Goal: Information Seeking & Learning: Learn about a topic

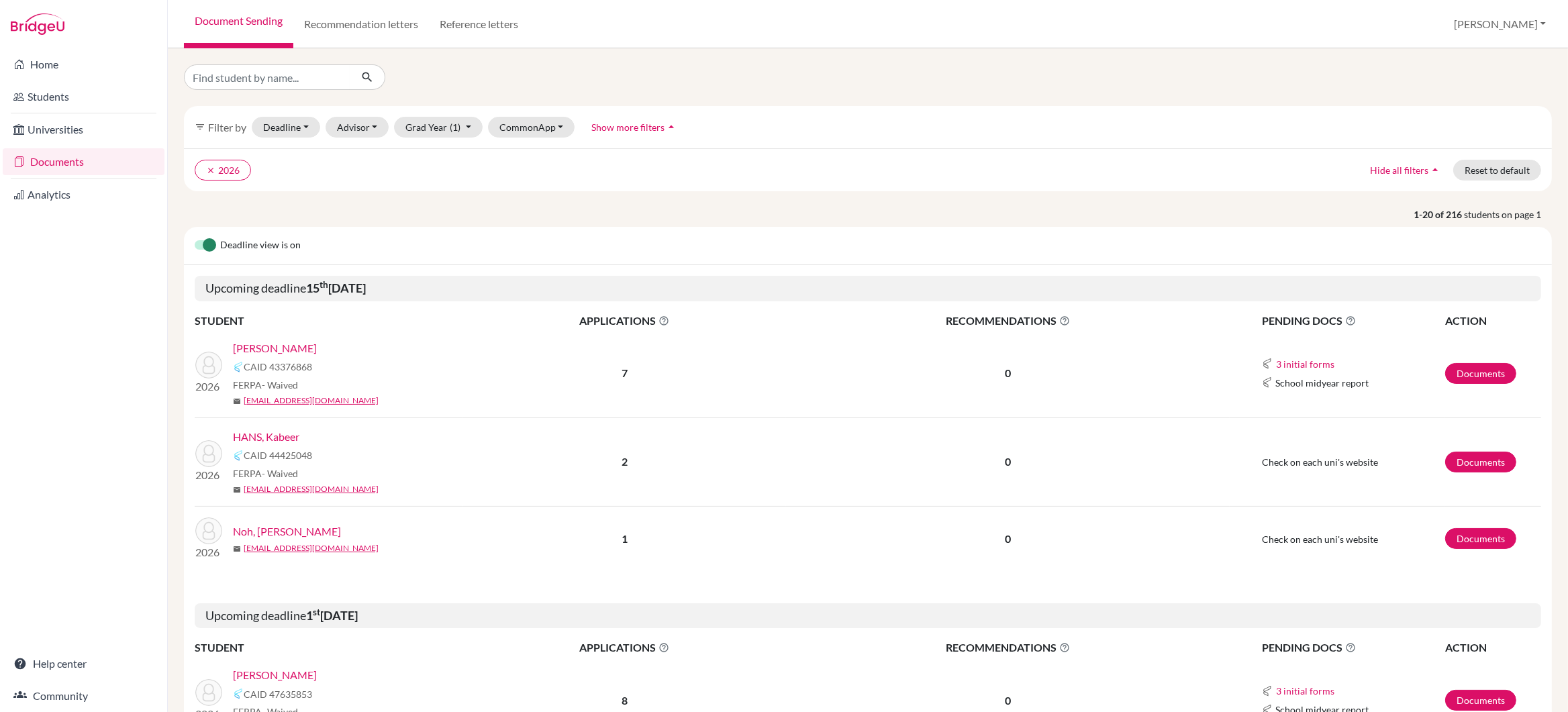
scroll to position [31, 0]
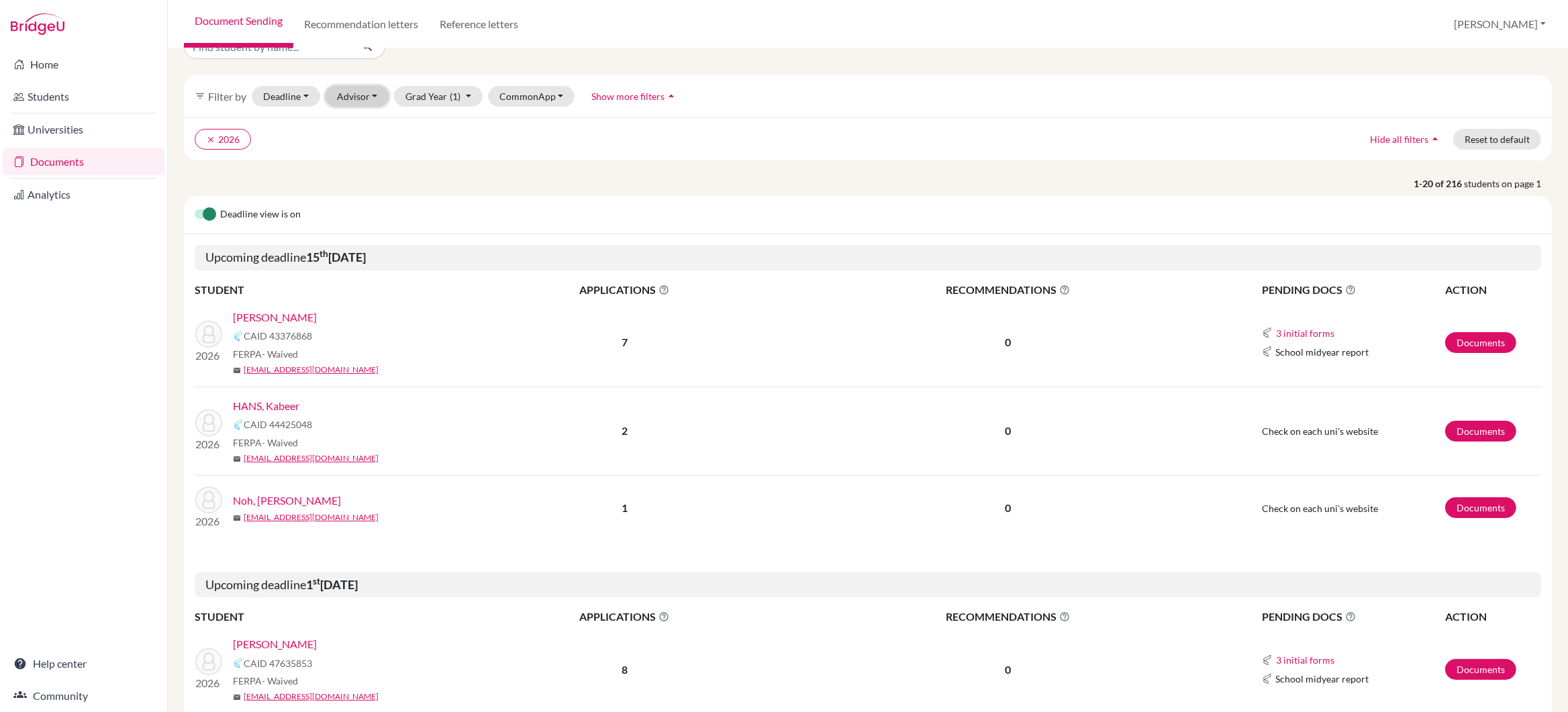
click at [362, 94] on button "Advisor" at bounding box center [358, 96] width 64 height 21
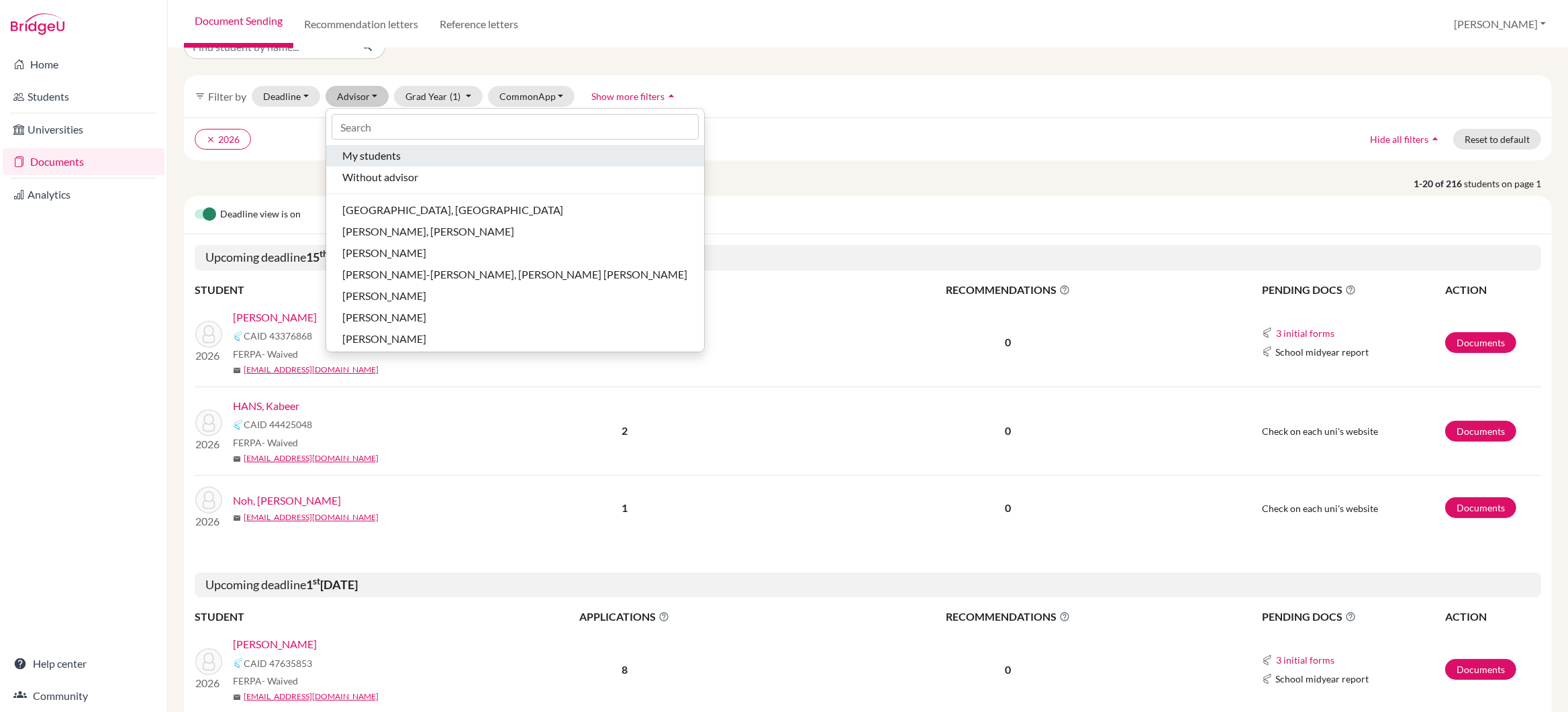
click at [360, 156] on span "My students" at bounding box center [371, 156] width 58 height 16
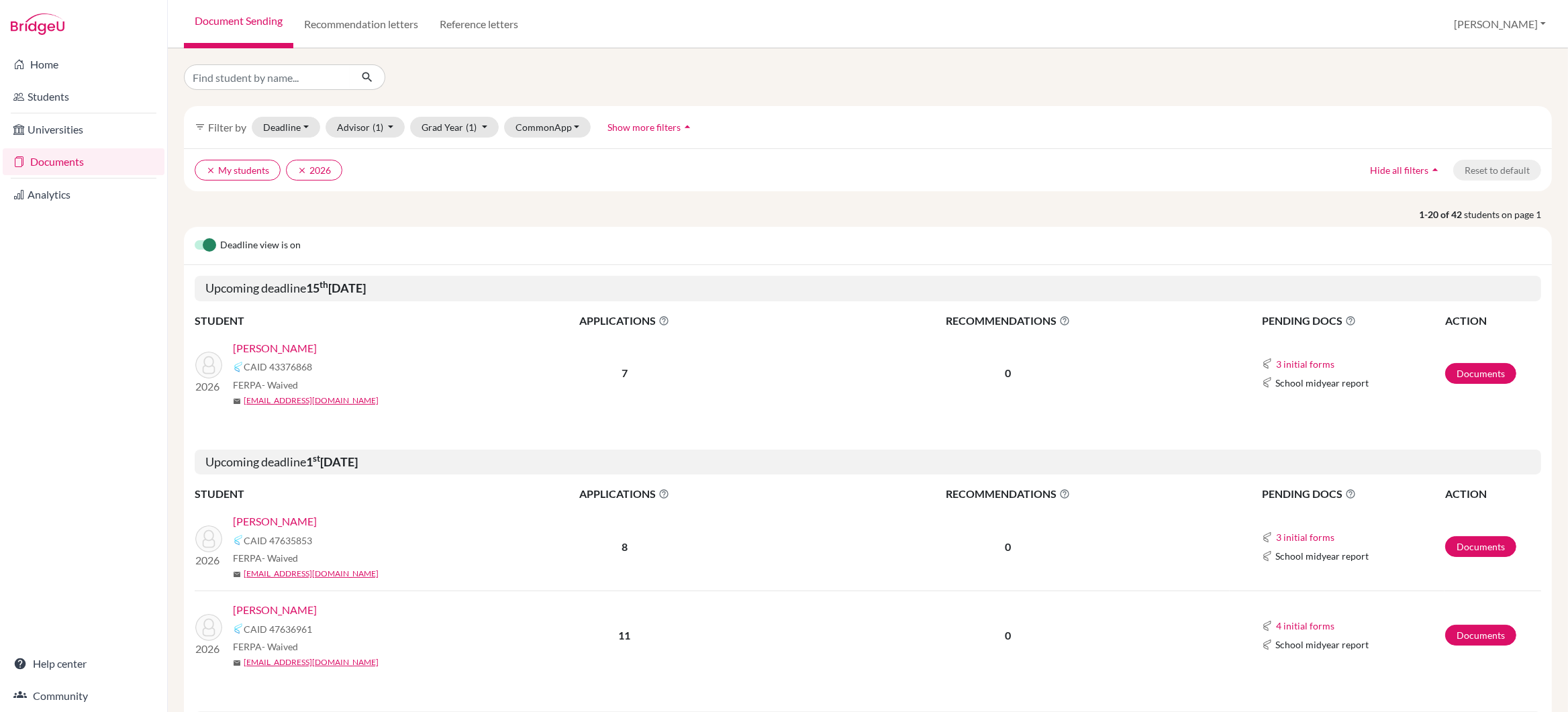
scroll to position [61, 0]
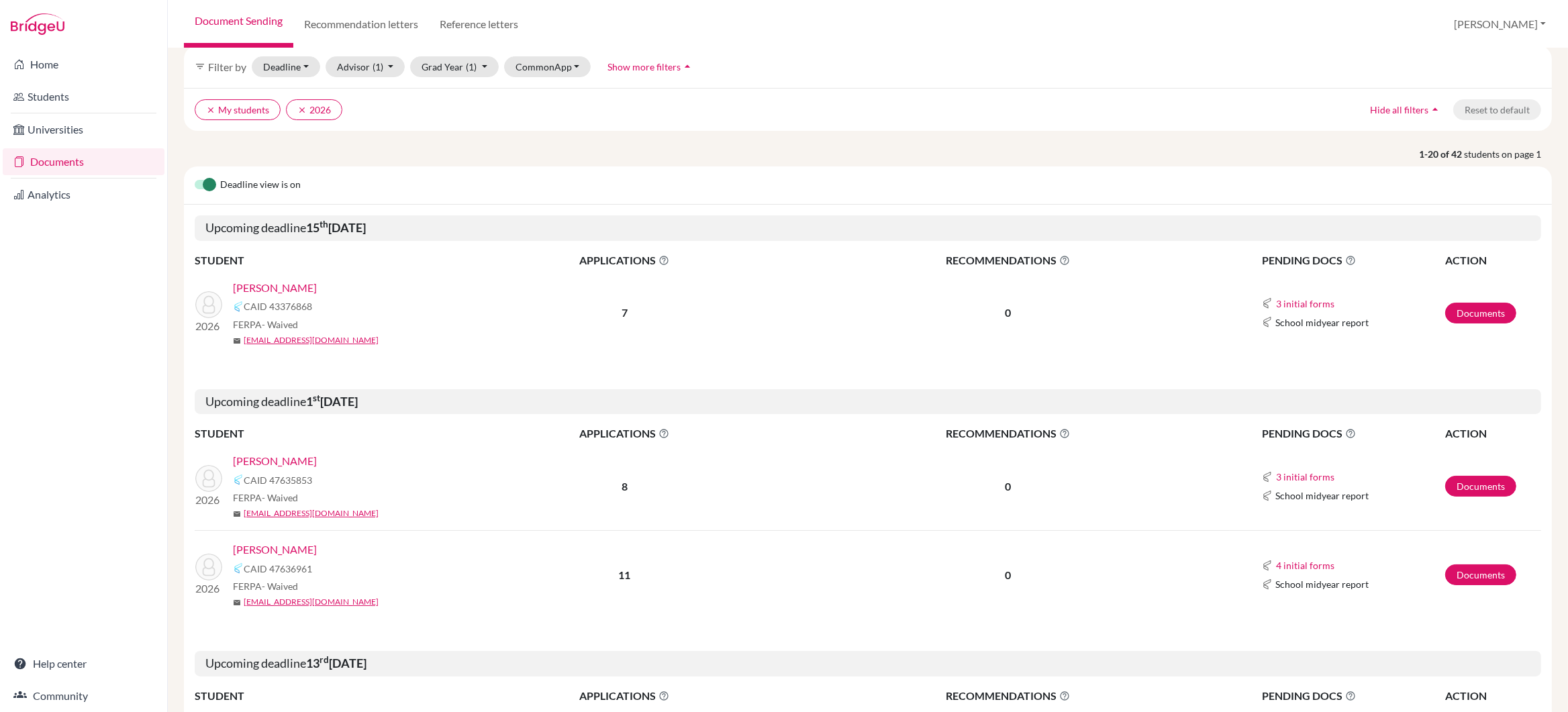
click at [263, 461] on link "[PERSON_NAME]" at bounding box center [275, 461] width 83 height 16
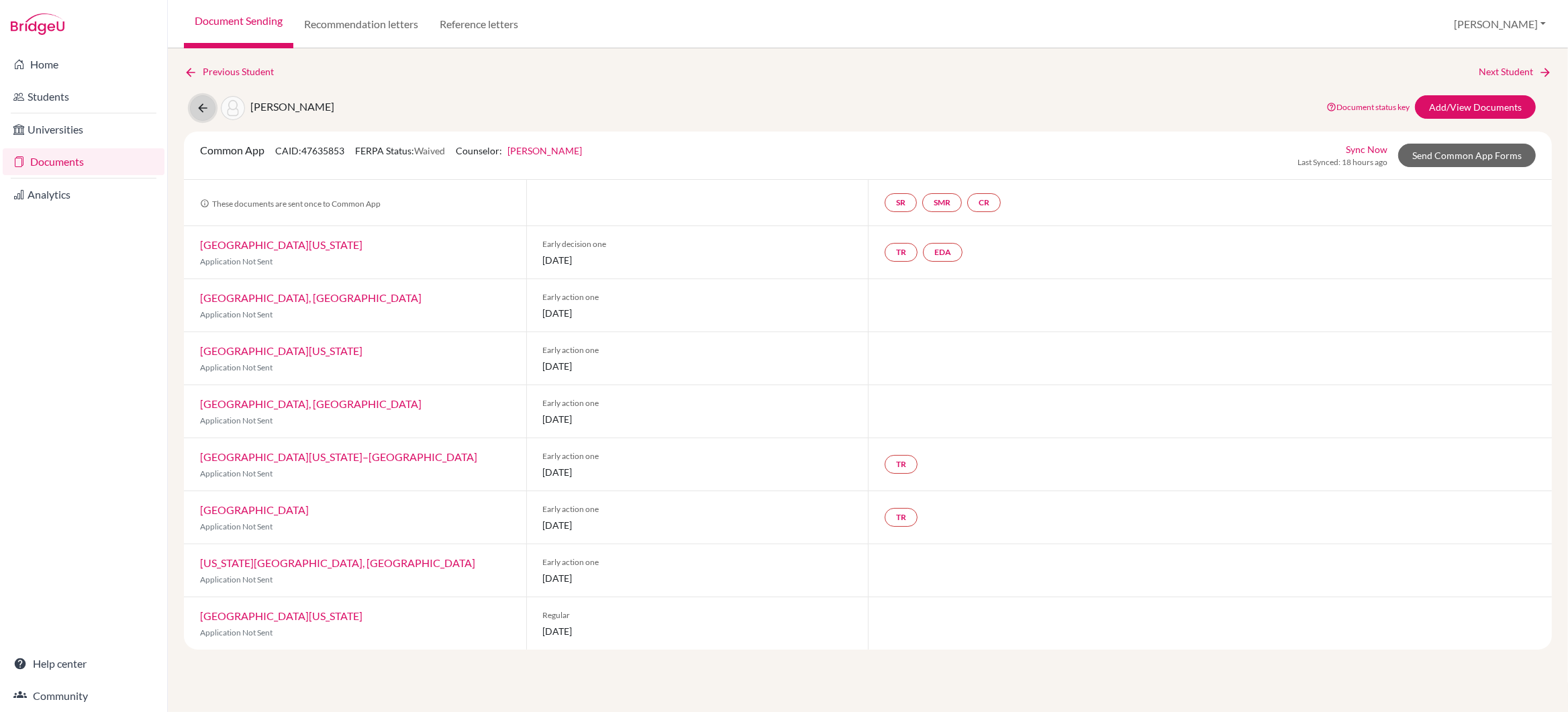
click at [202, 105] on icon at bounding box center [202, 108] width 14 height 14
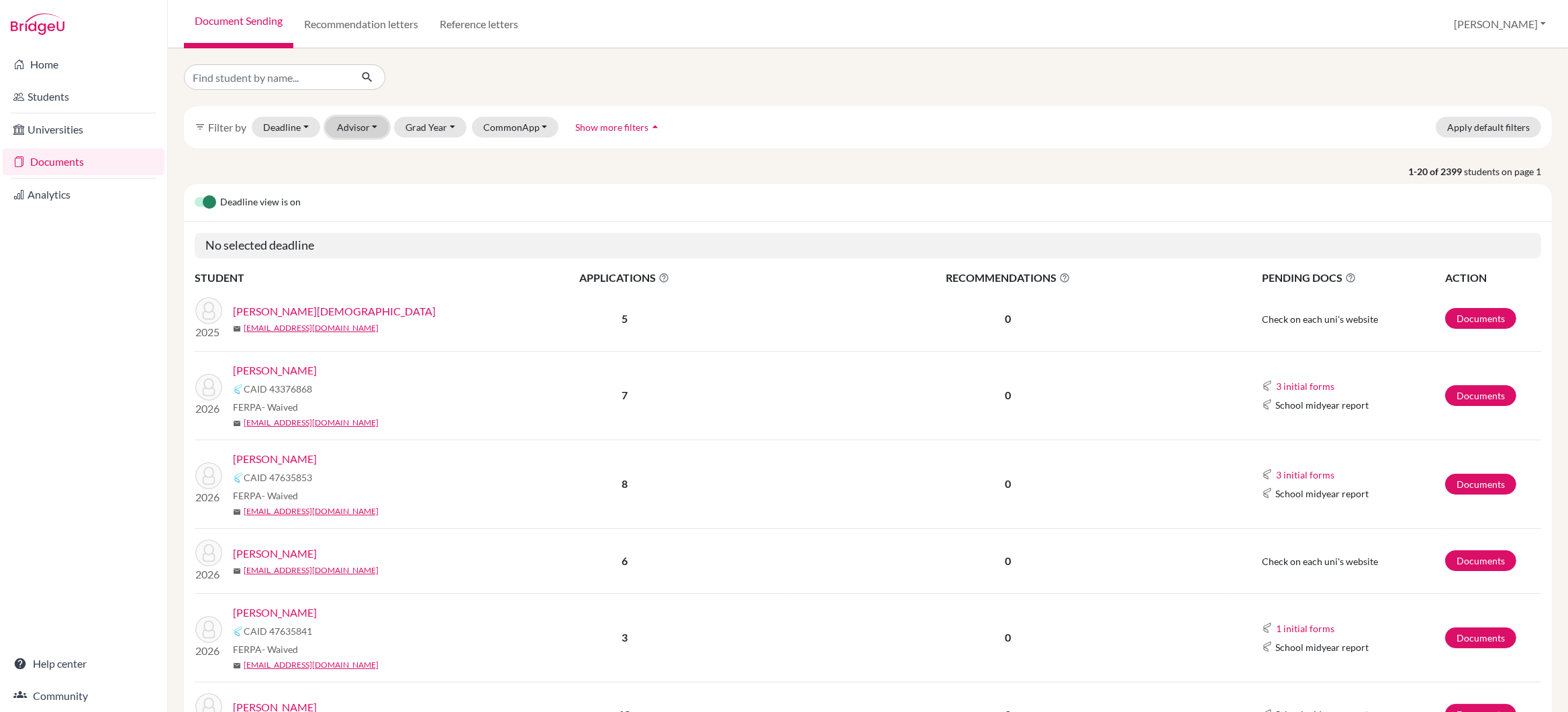
click at [372, 135] on button "Advisor" at bounding box center [358, 127] width 64 height 21
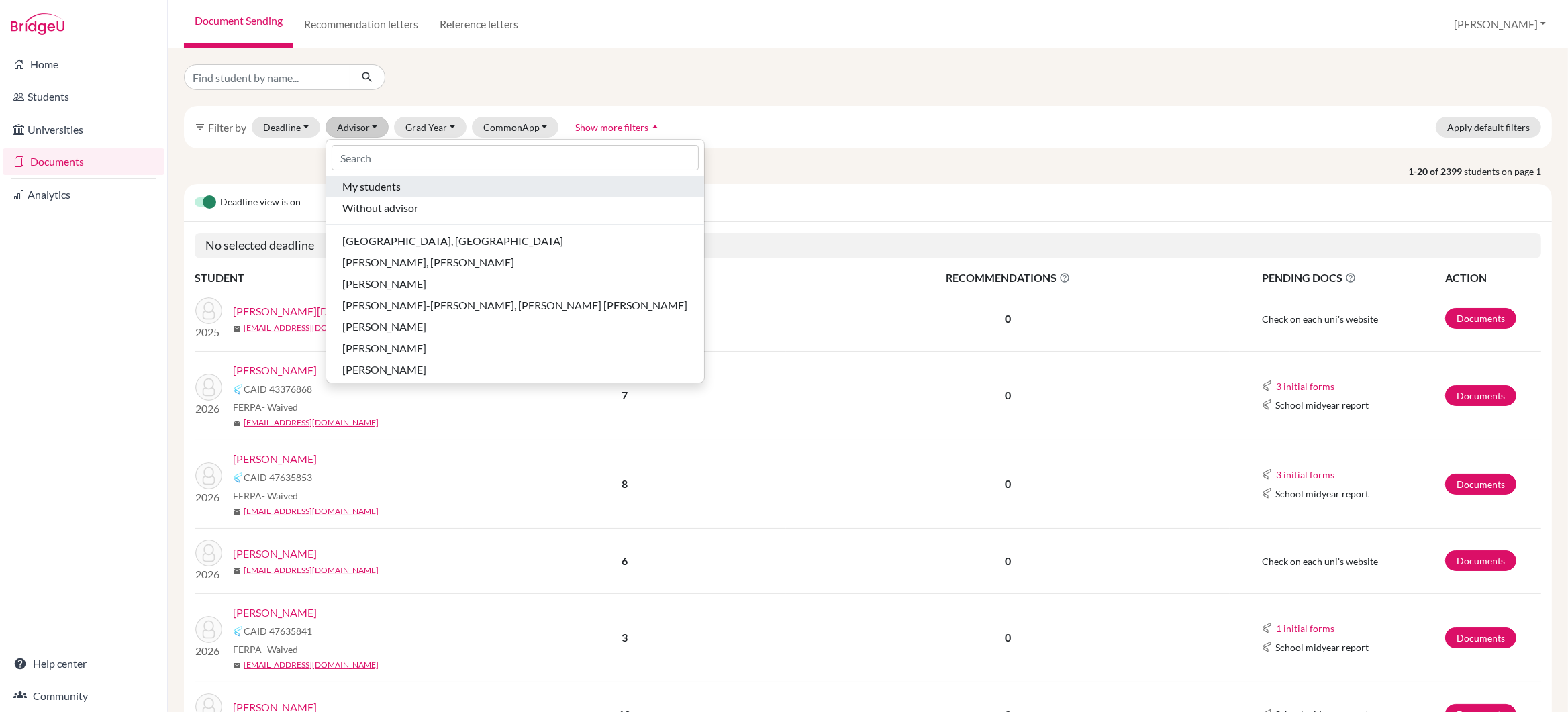
click at [376, 189] on span "My students" at bounding box center [371, 187] width 58 height 16
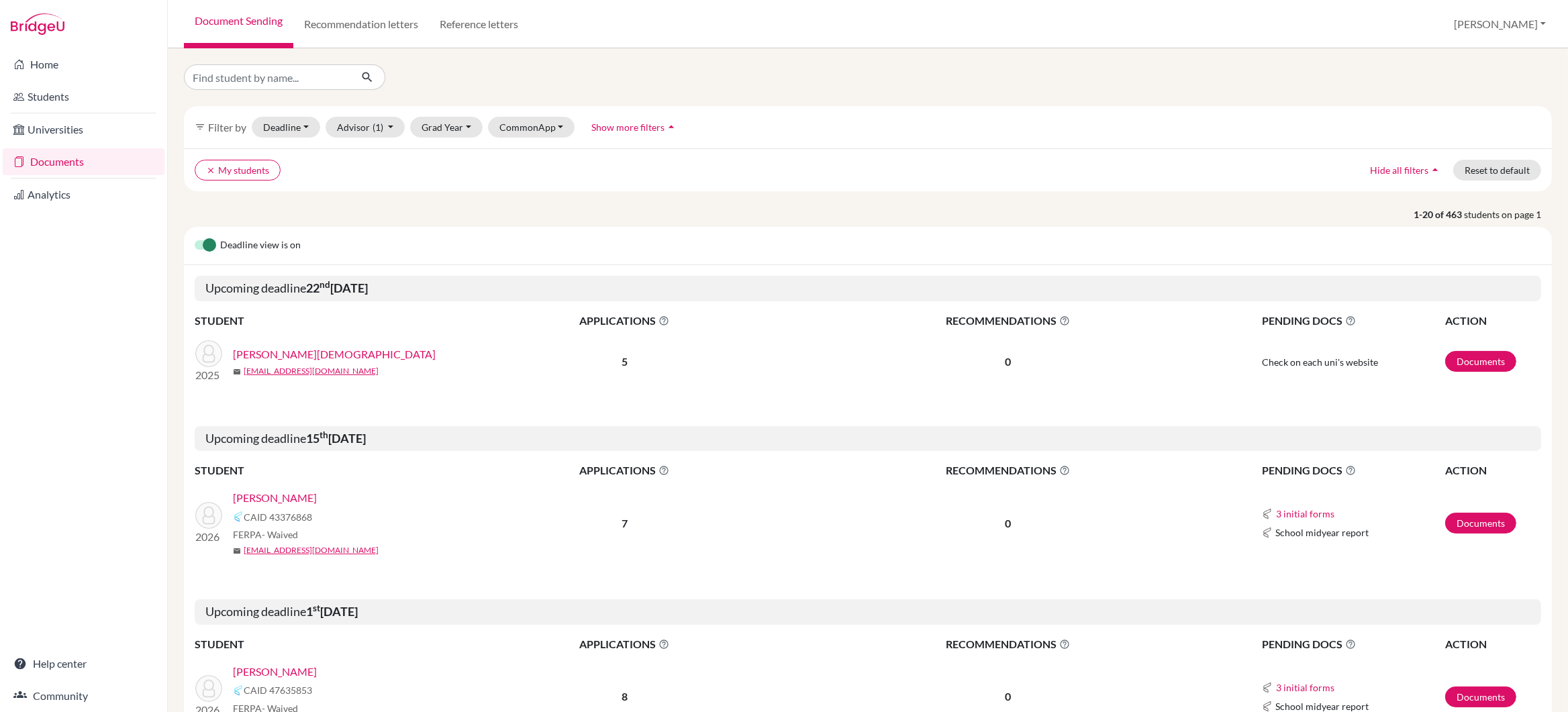
click at [309, 355] on link "MALVIYA, Vaishnavi" at bounding box center [334, 355] width 202 height 16
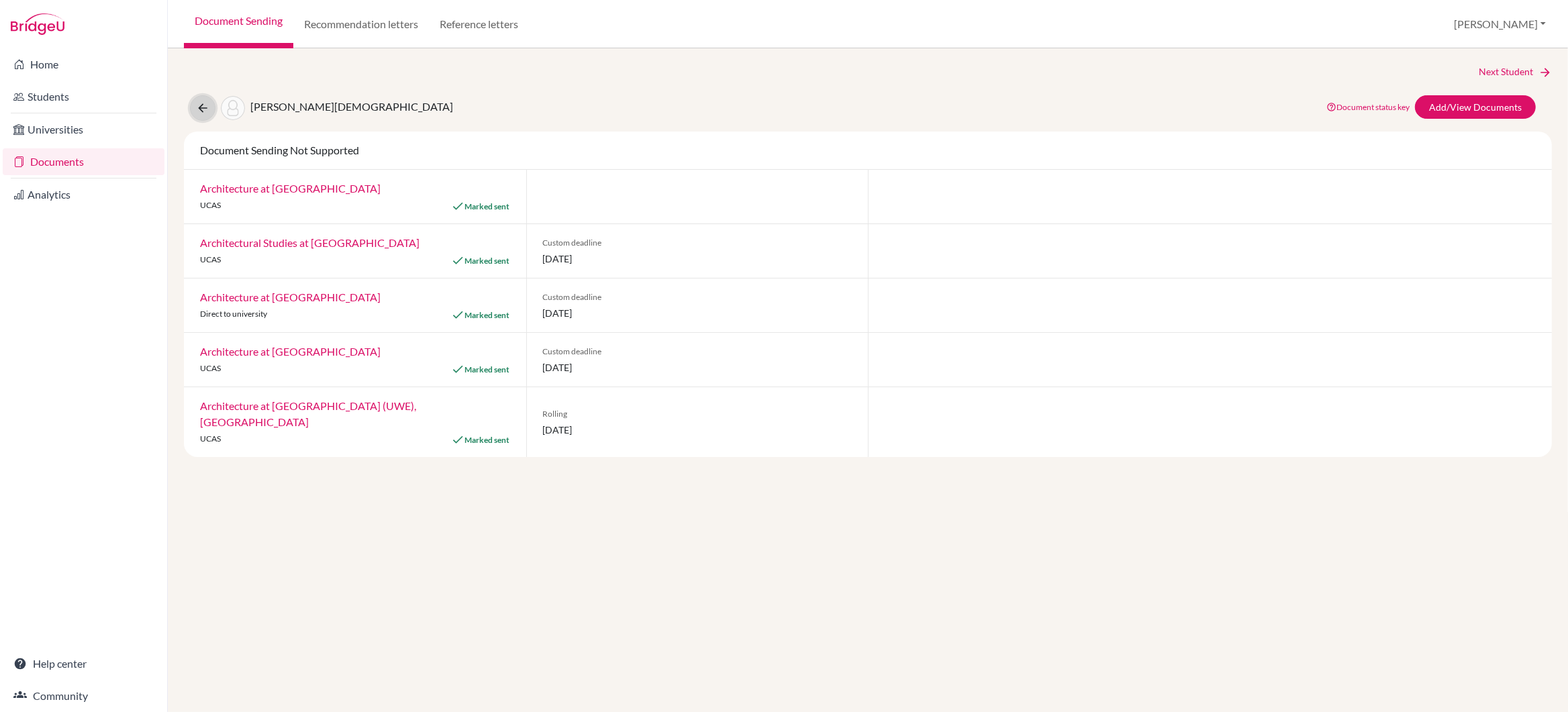
click at [203, 107] on icon at bounding box center [202, 108] width 14 height 14
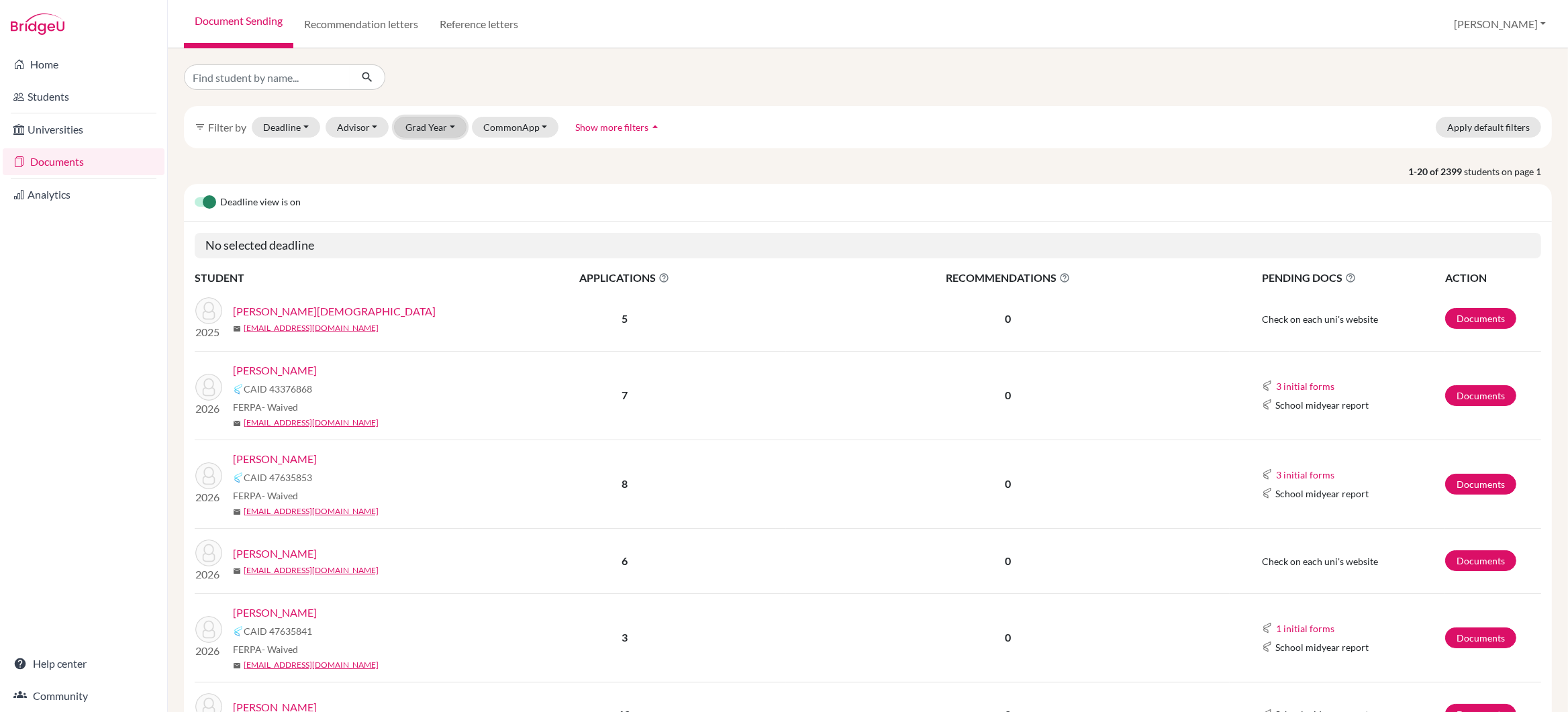
click at [431, 132] on button "Grad Year" at bounding box center [430, 127] width 73 height 21
click at [427, 220] on span "2026" at bounding box center [423, 220] width 24 height 16
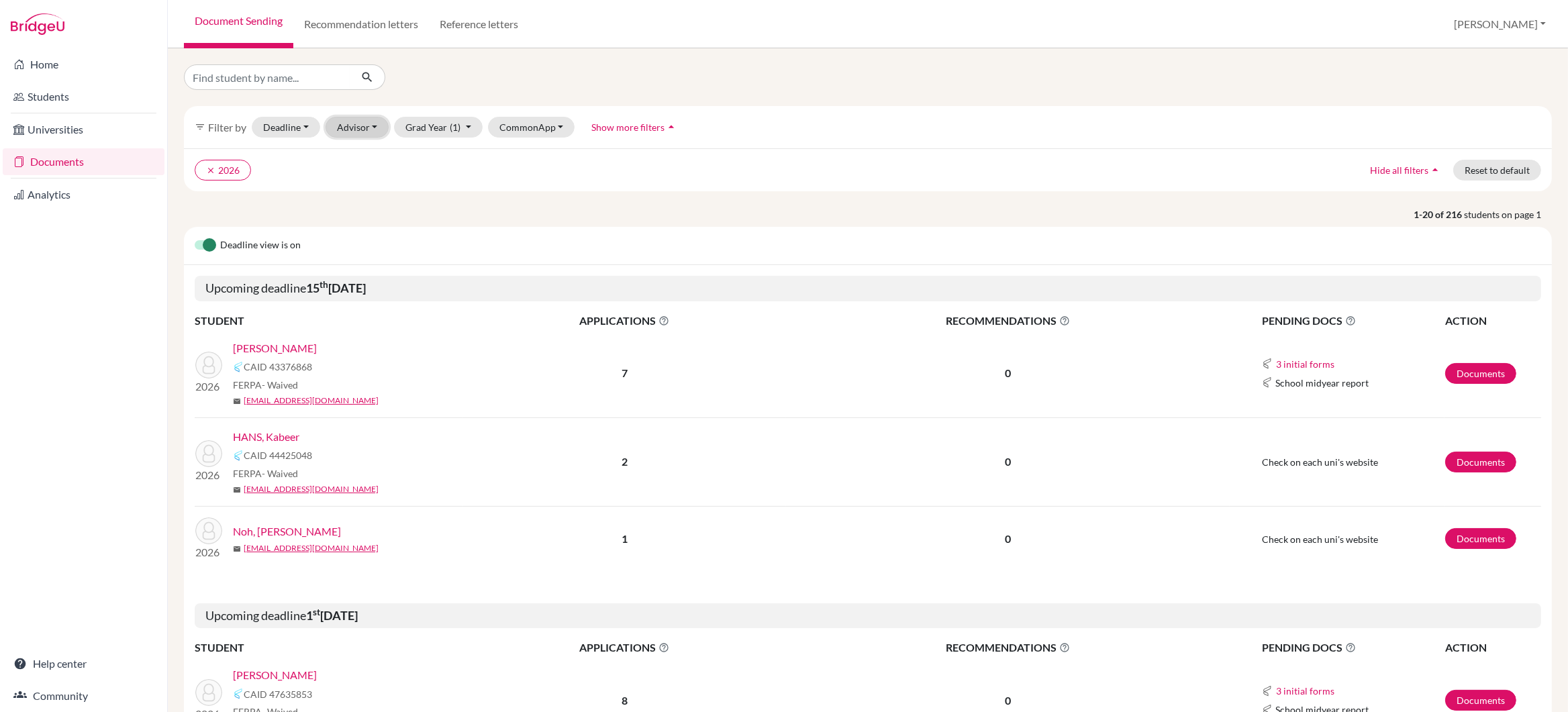
click at [346, 131] on button "Advisor" at bounding box center [358, 127] width 64 height 21
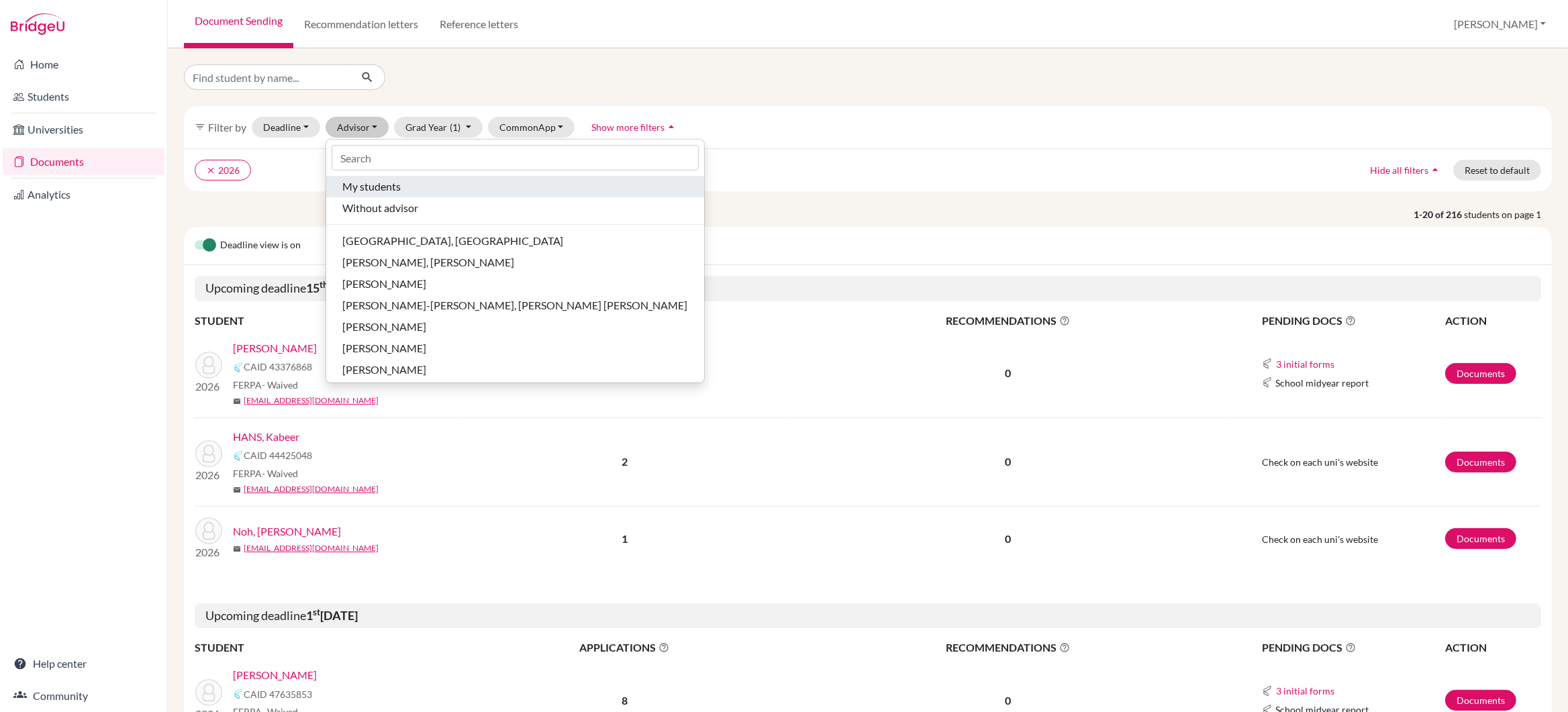
click at [368, 189] on span "My students" at bounding box center [371, 187] width 58 height 16
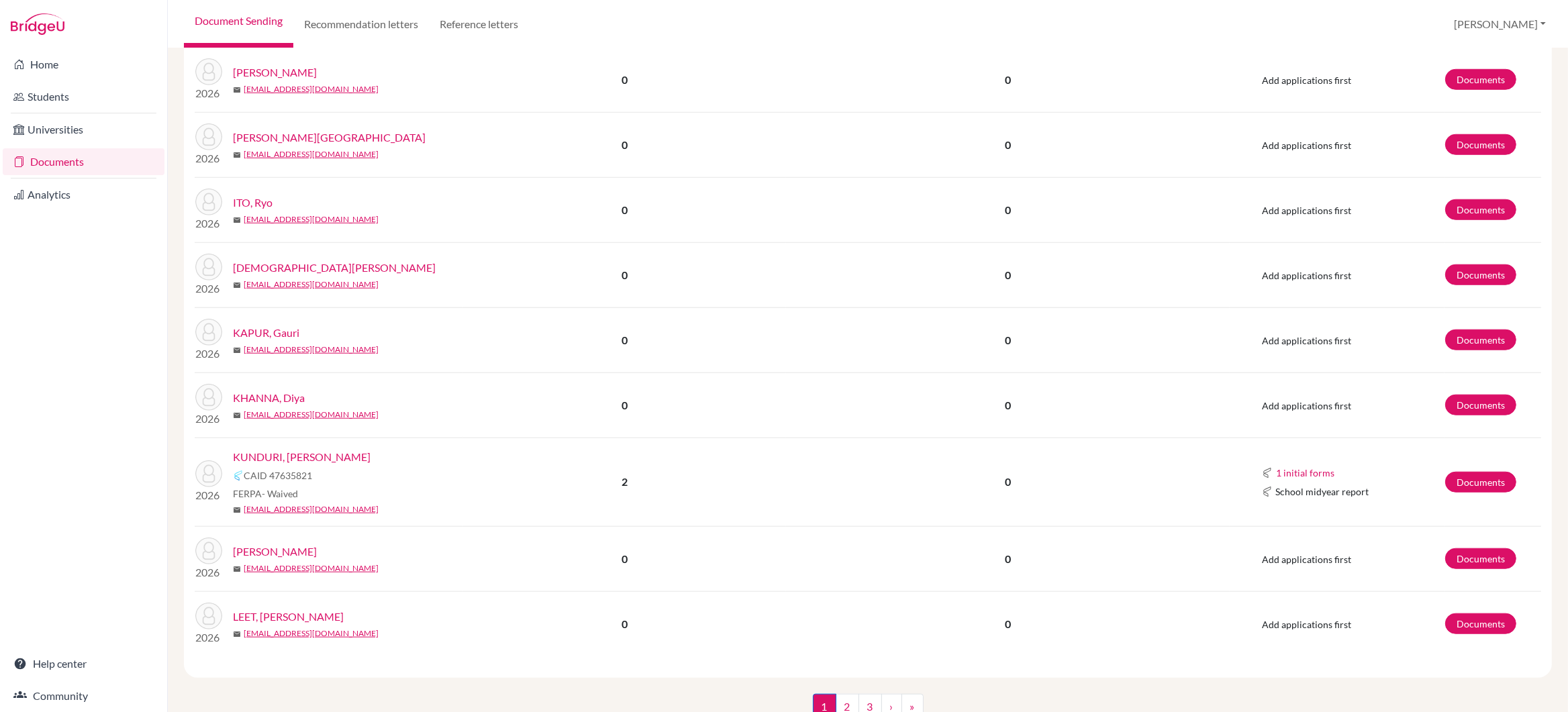
scroll to position [1485, 0]
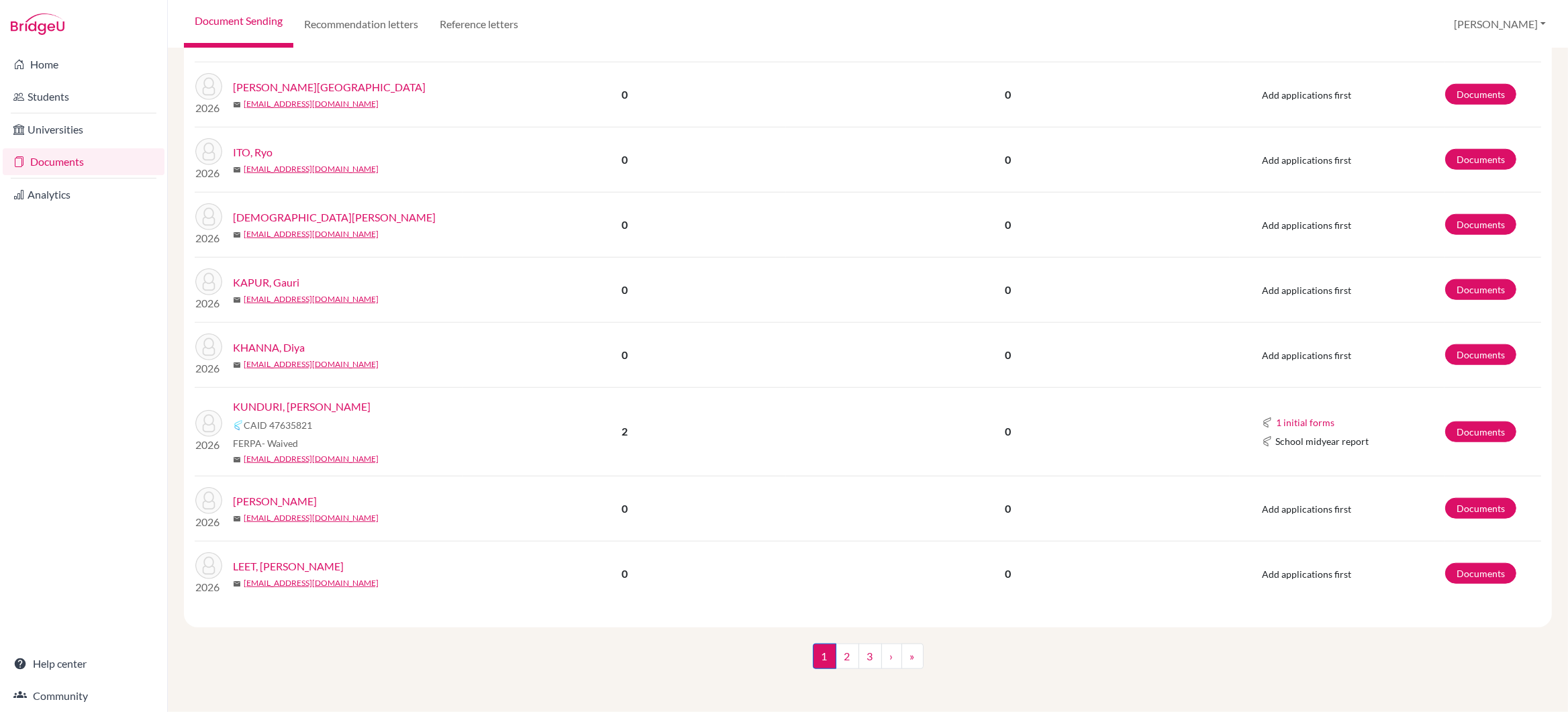
click at [275, 405] on link "KUNDURI, [PERSON_NAME]" at bounding box center [302, 406] width 138 height 16
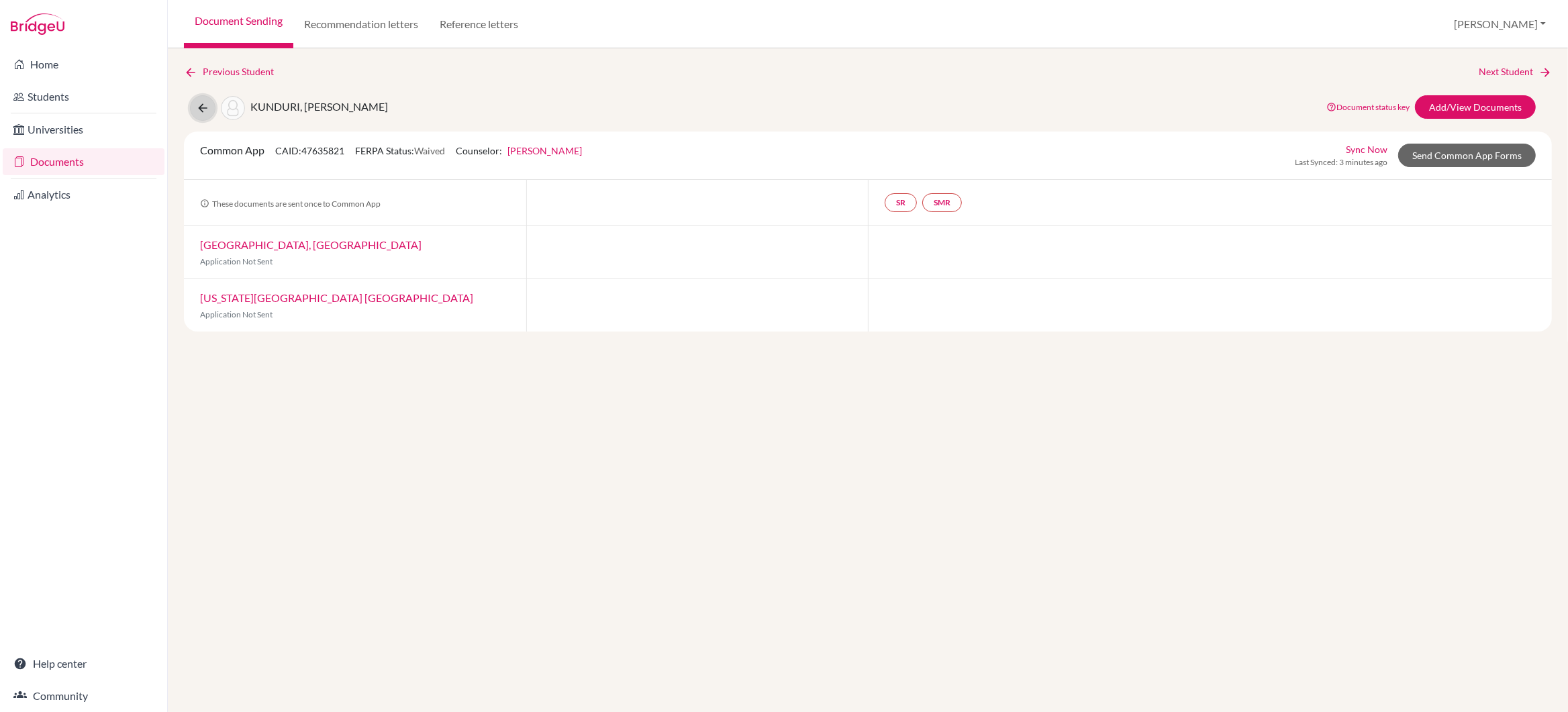
click at [201, 109] on icon at bounding box center [202, 108] width 14 height 14
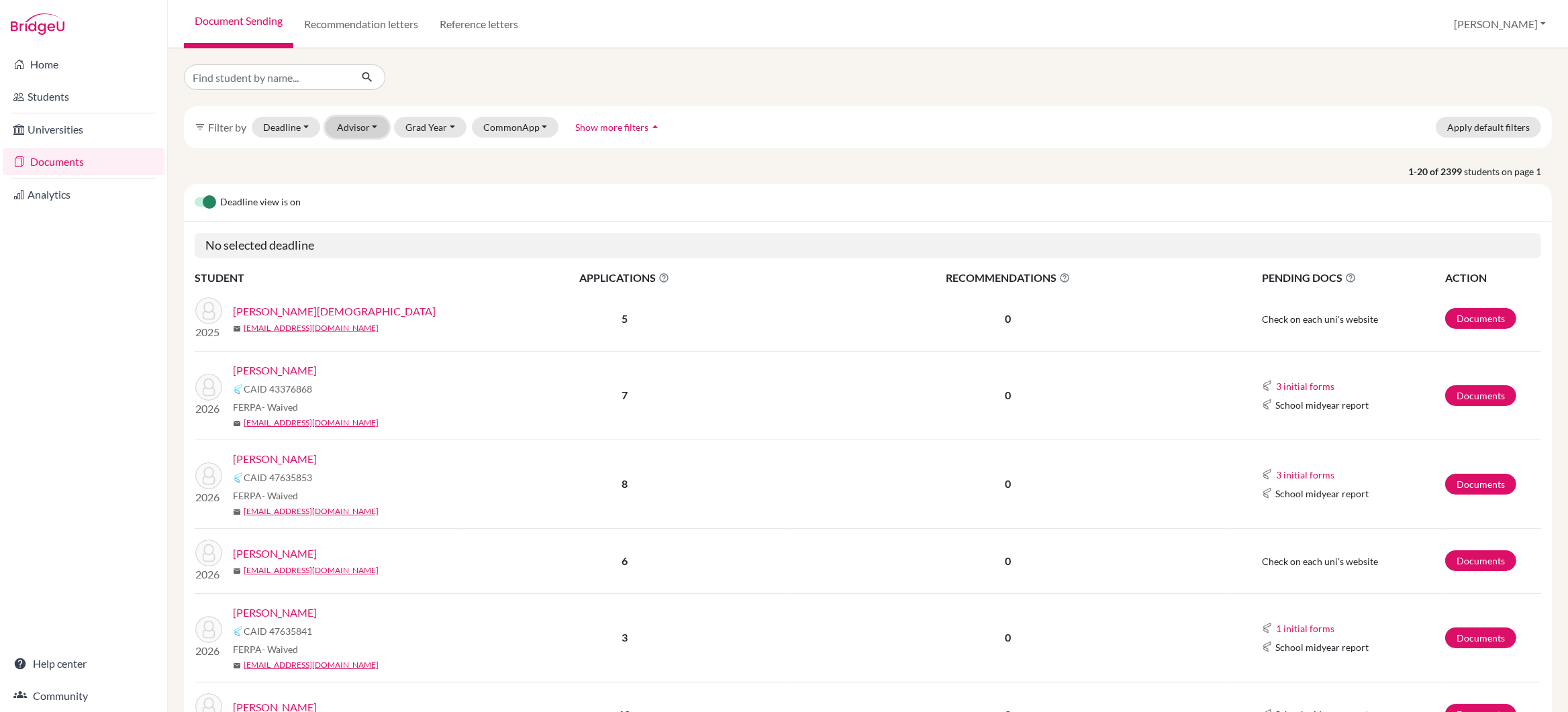
click at [349, 129] on button "Advisor" at bounding box center [358, 127] width 64 height 21
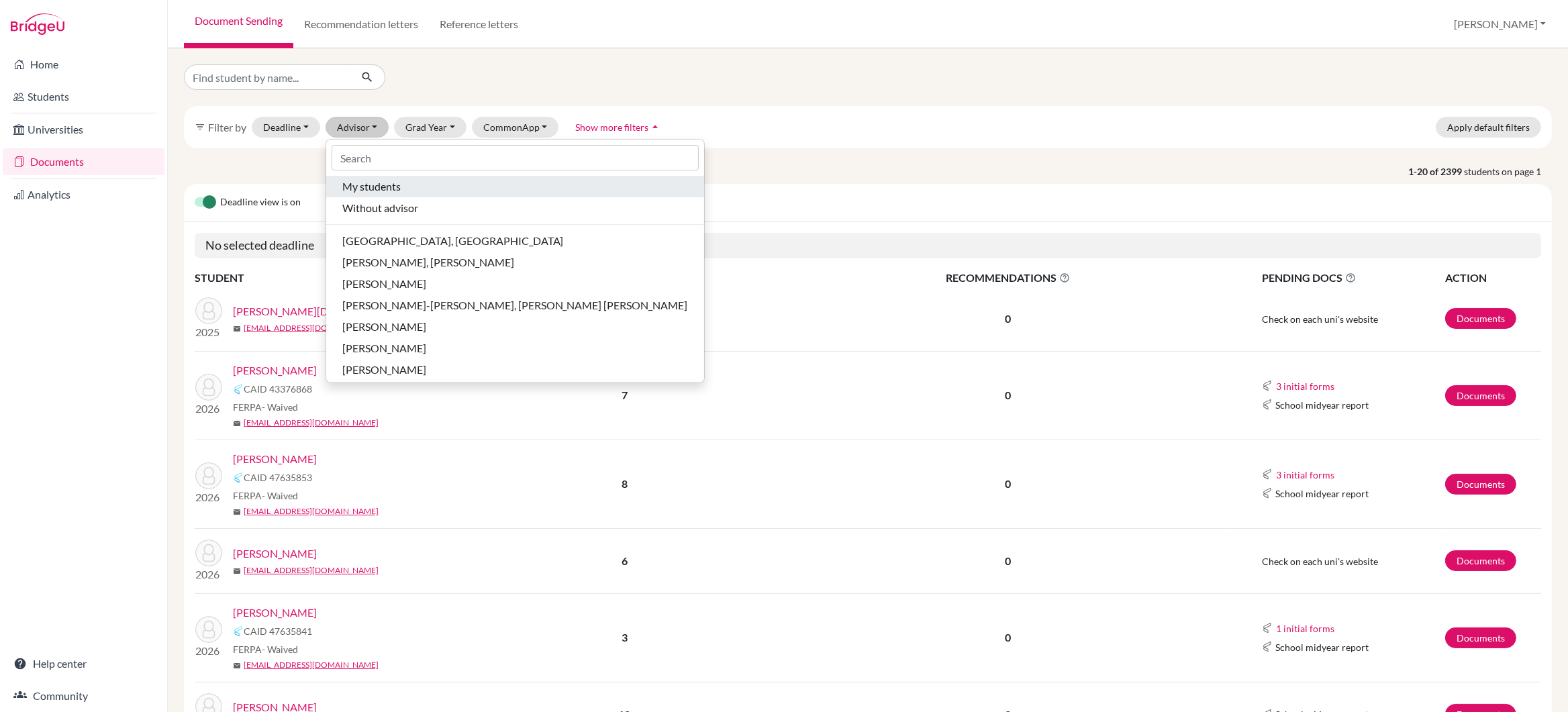
click at [364, 190] on span "My students" at bounding box center [371, 187] width 58 height 16
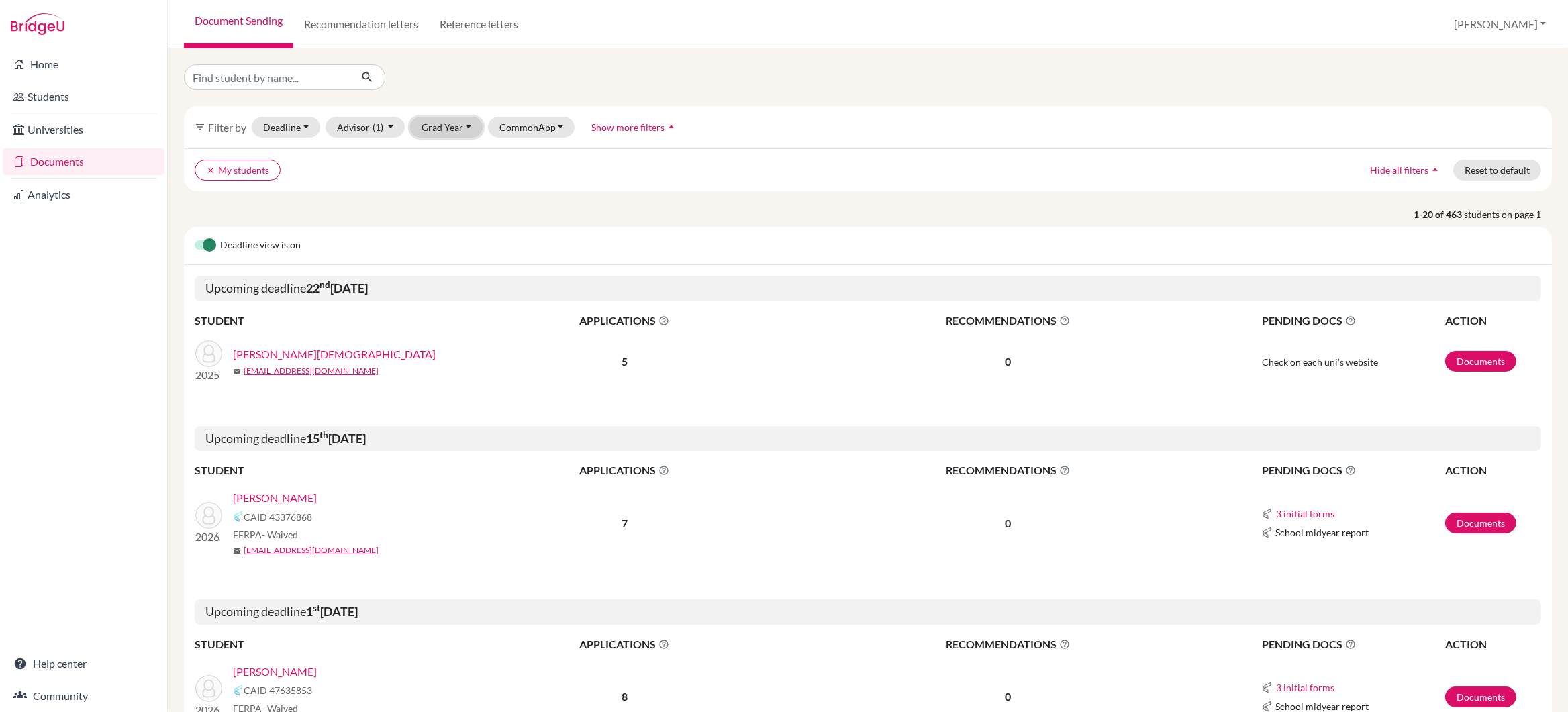
click at [432, 132] on button "Grad Year" at bounding box center [446, 127] width 73 height 21
click at [446, 221] on span "2026" at bounding box center [439, 220] width 24 height 16
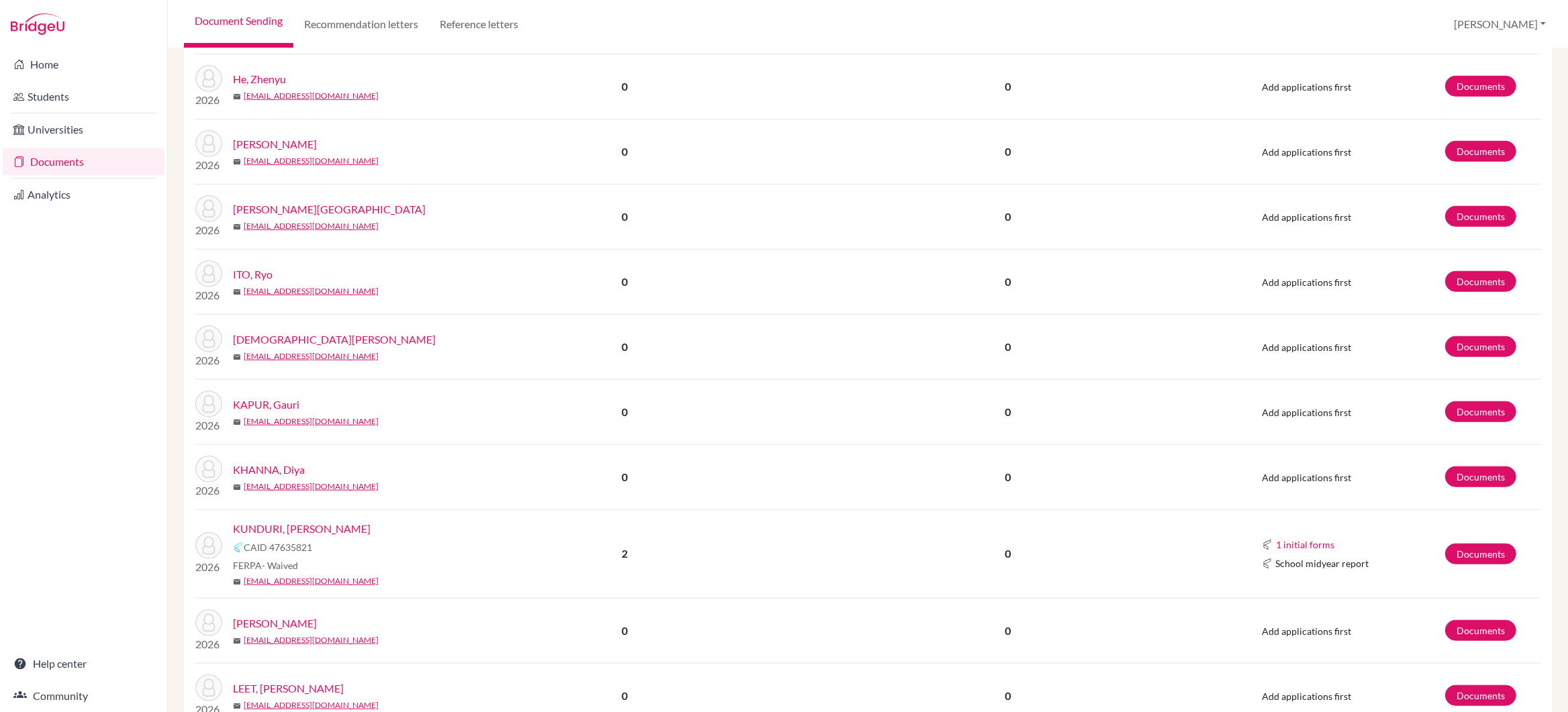
scroll to position [1485, 0]
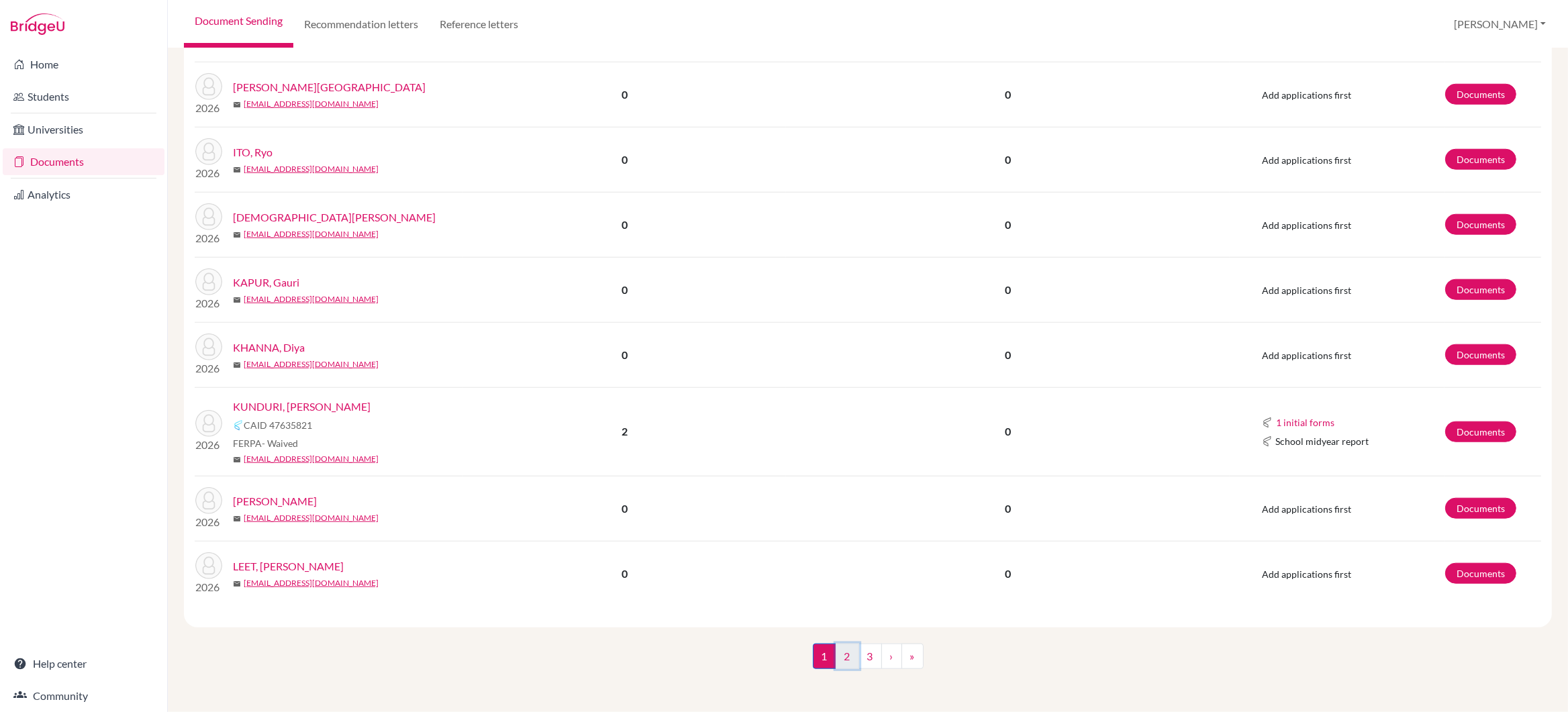
click at [846, 658] on link "2" at bounding box center [848, 657] width 24 height 25
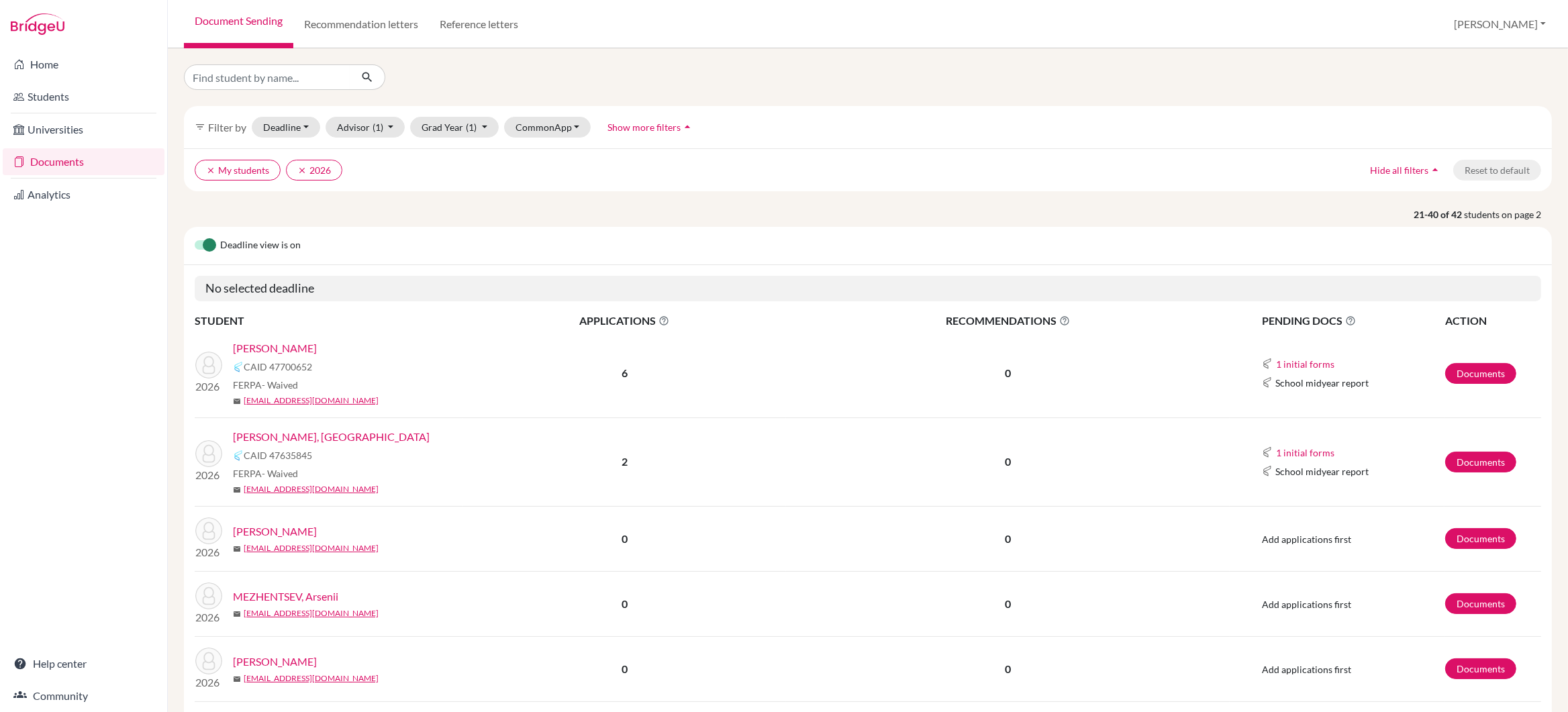
click at [260, 347] on link "[PERSON_NAME]" at bounding box center [275, 348] width 83 height 16
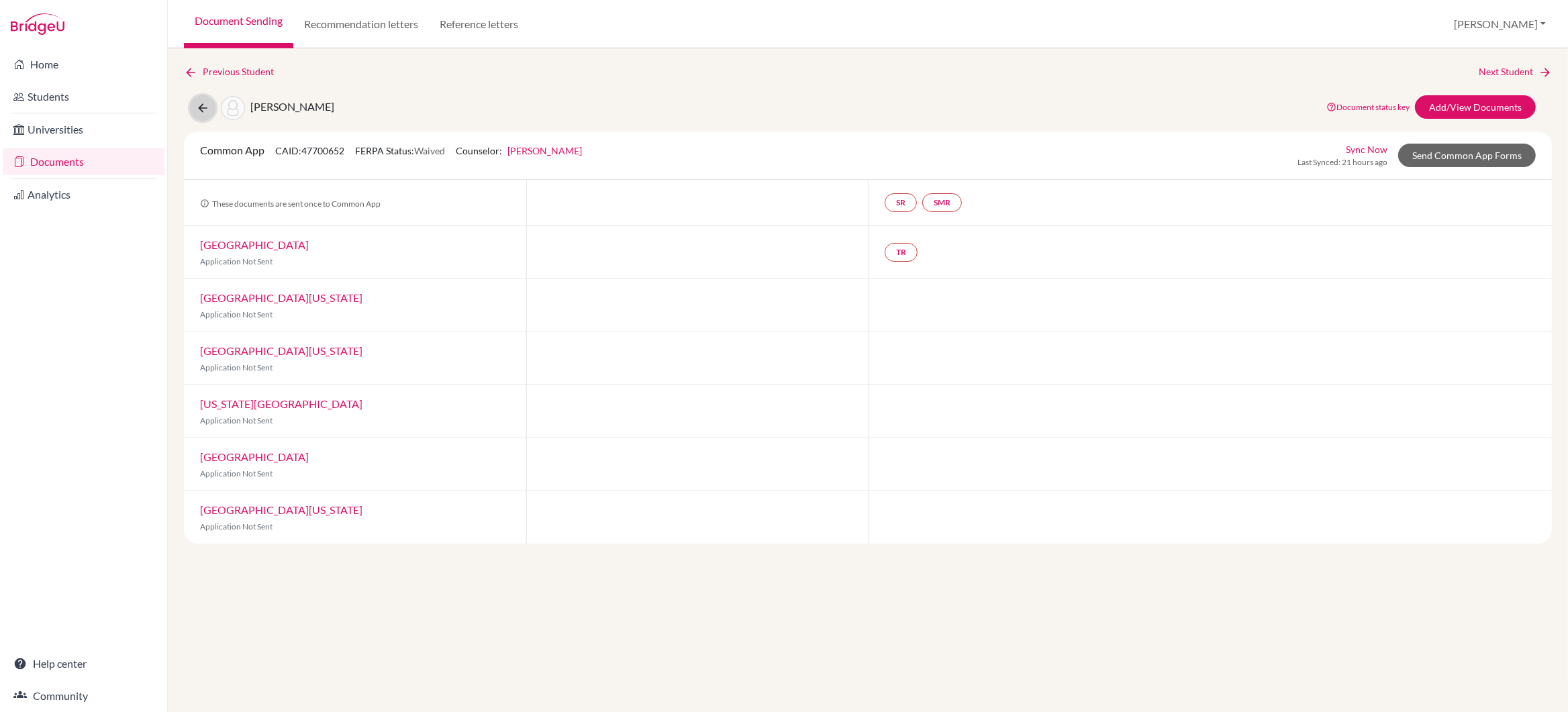
click at [204, 108] on icon at bounding box center [202, 108] width 14 height 14
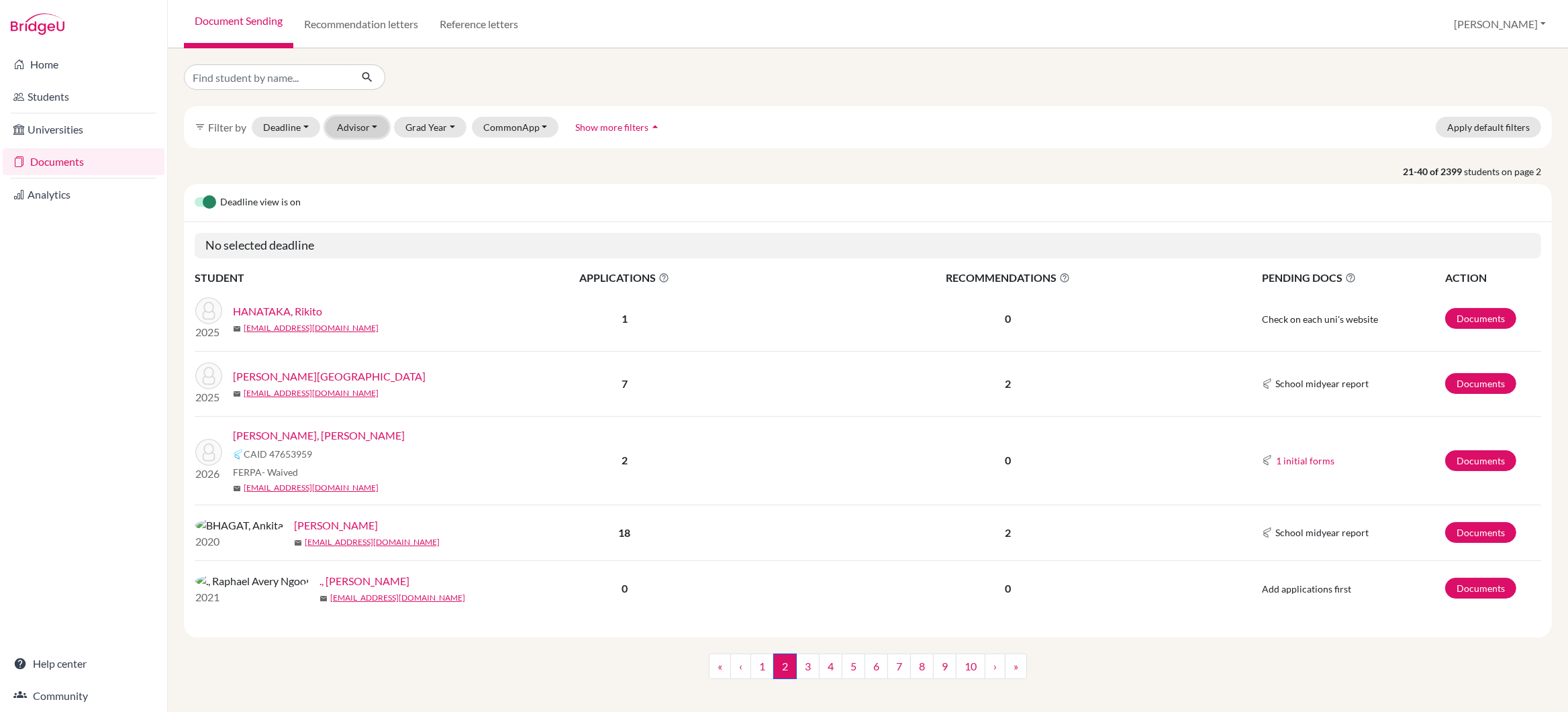
click at [356, 122] on button "Advisor" at bounding box center [358, 127] width 64 height 21
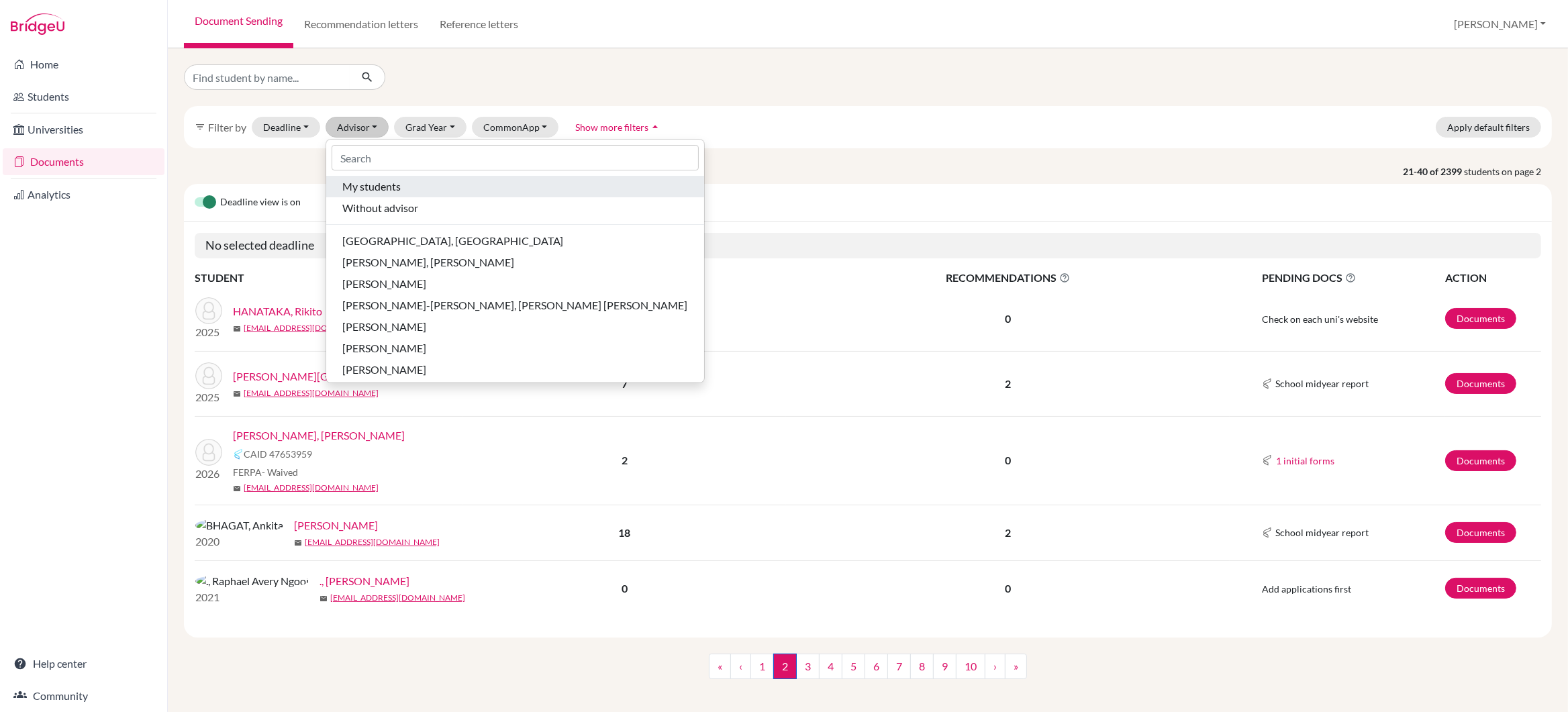
click at [363, 195] on button "My students" at bounding box center [515, 187] width 378 height 22
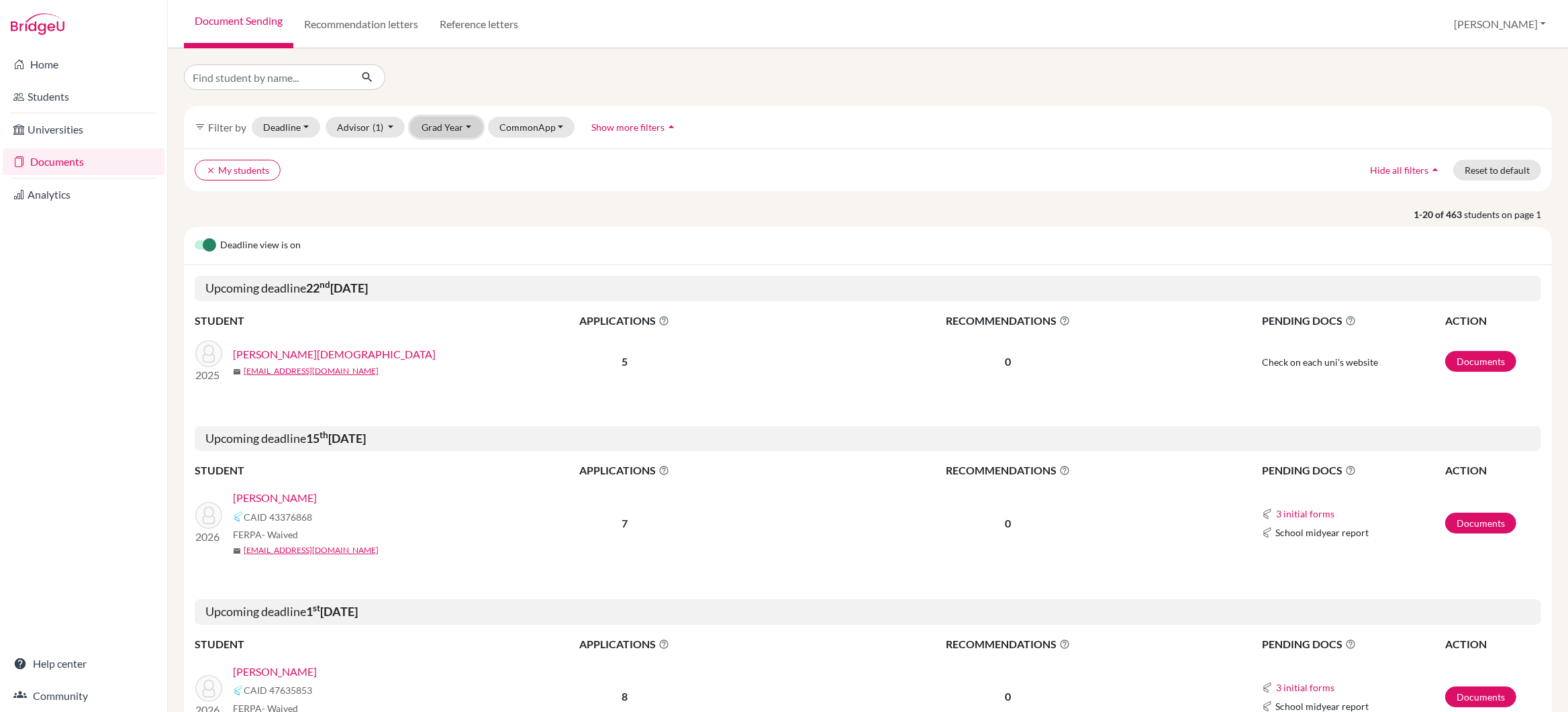
click at [433, 125] on button "Grad Year" at bounding box center [446, 127] width 73 height 21
click at [451, 221] on div "2026" at bounding box center [451, 220] width 47 height 16
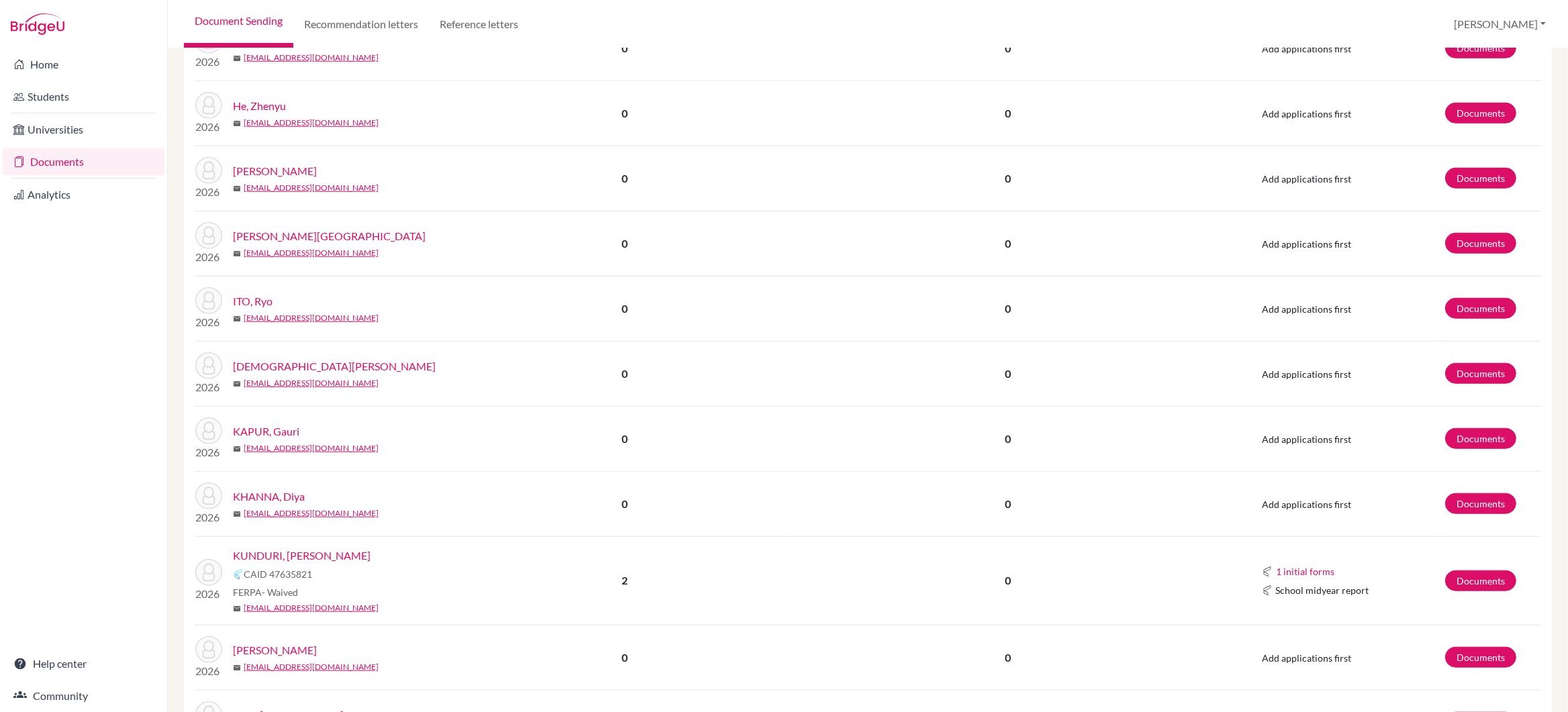
scroll to position [1485, 0]
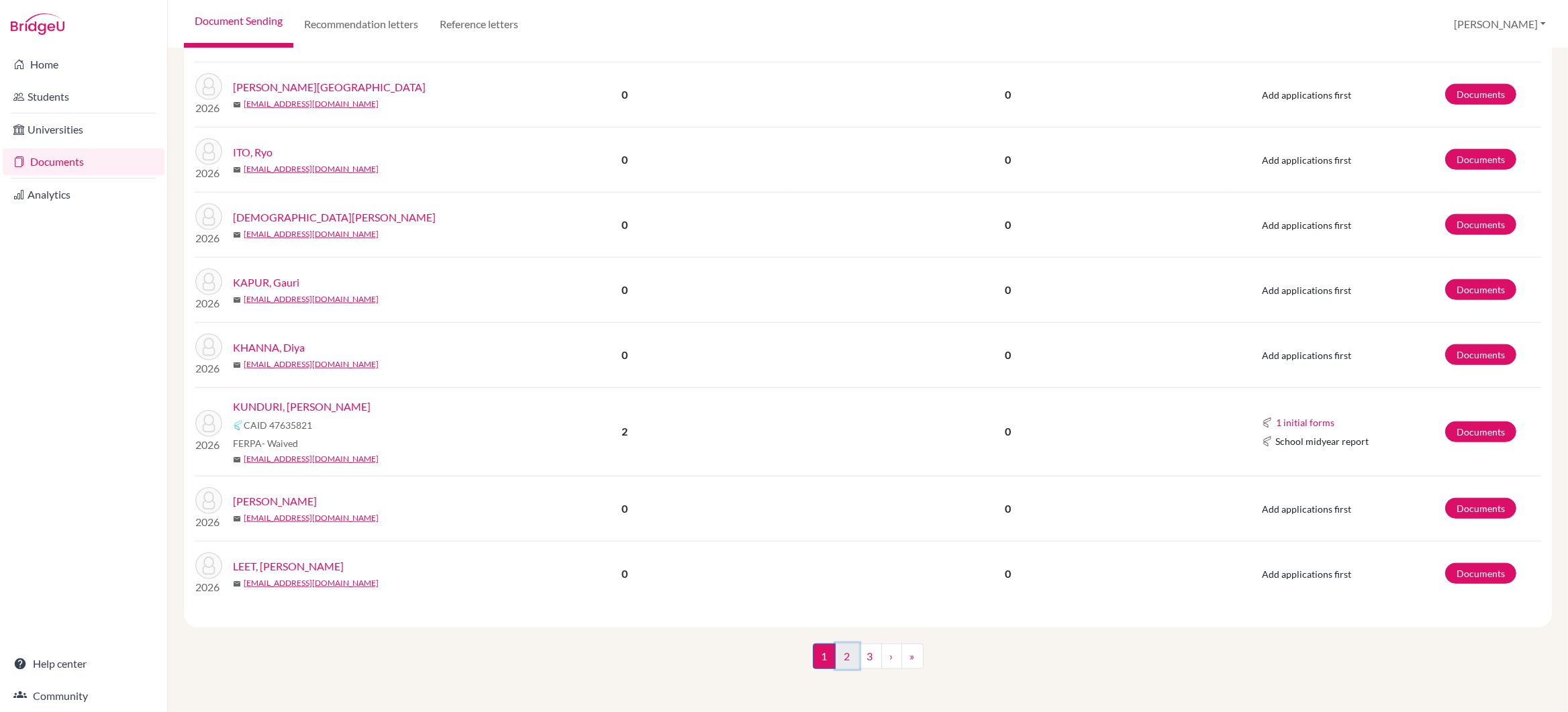
click at [844, 656] on link "2" at bounding box center [848, 657] width 24 height 25
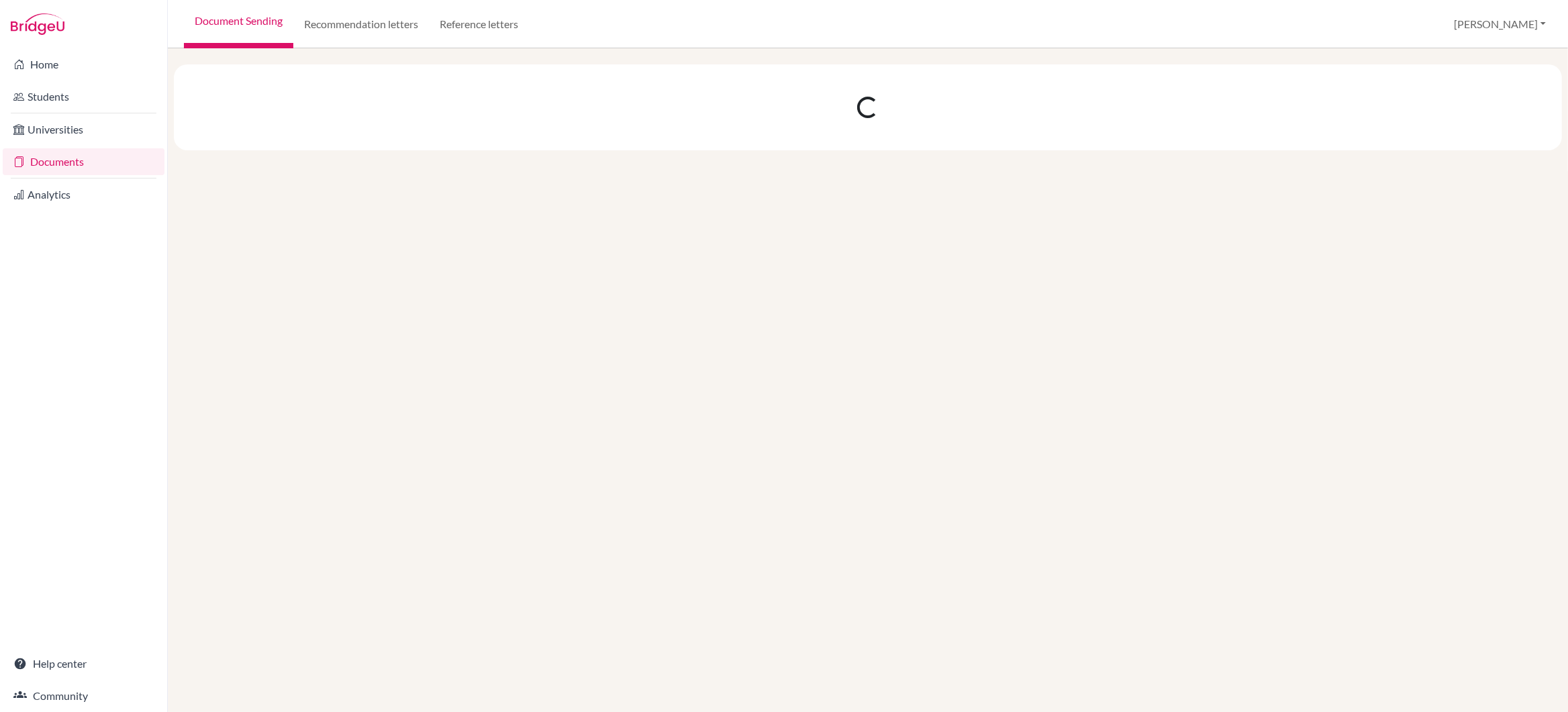
scroll to position [0, 0]
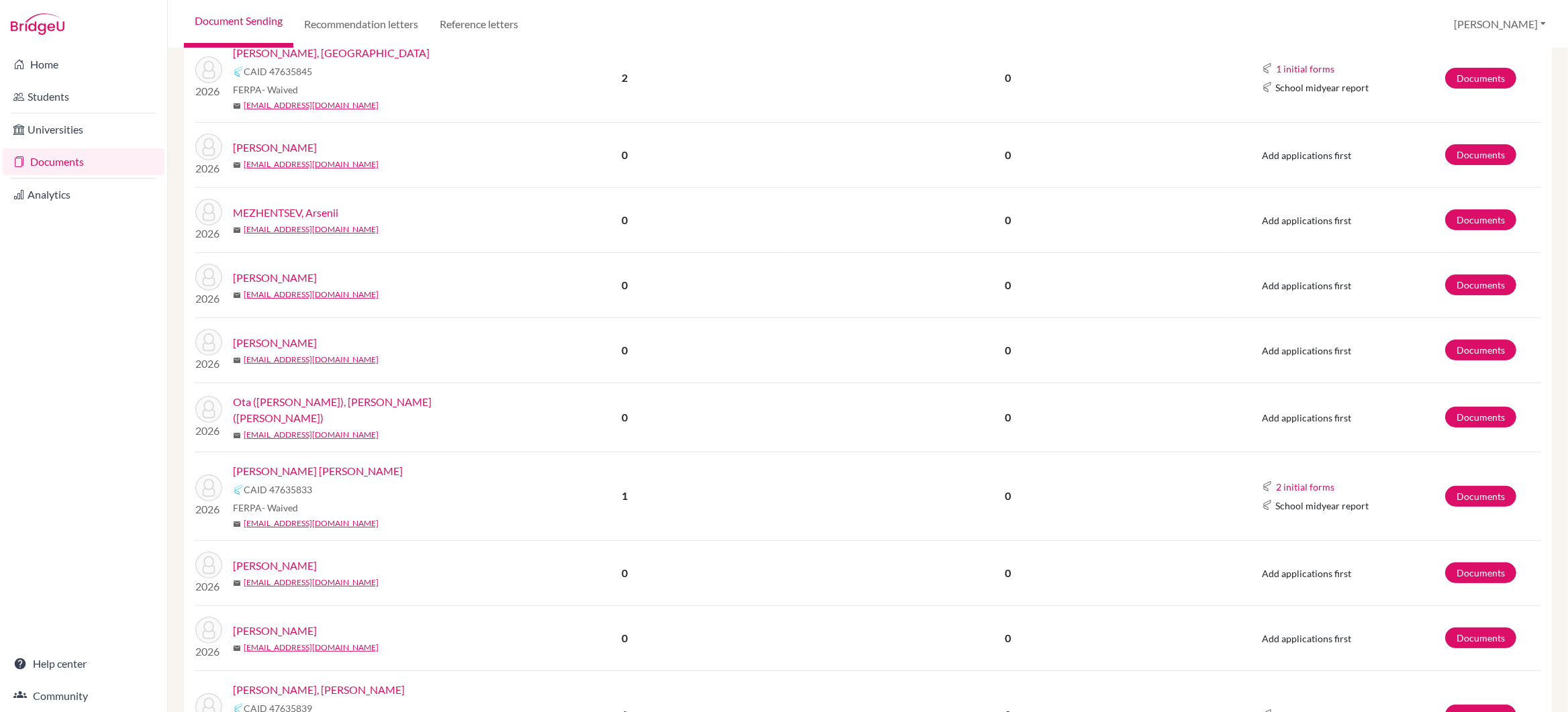
scroll to position [385, 0]
click at [302, 466] on link "PITAMBARE, Charvi Avadhoot" at bounding box center [318, 471] width 170 height 16
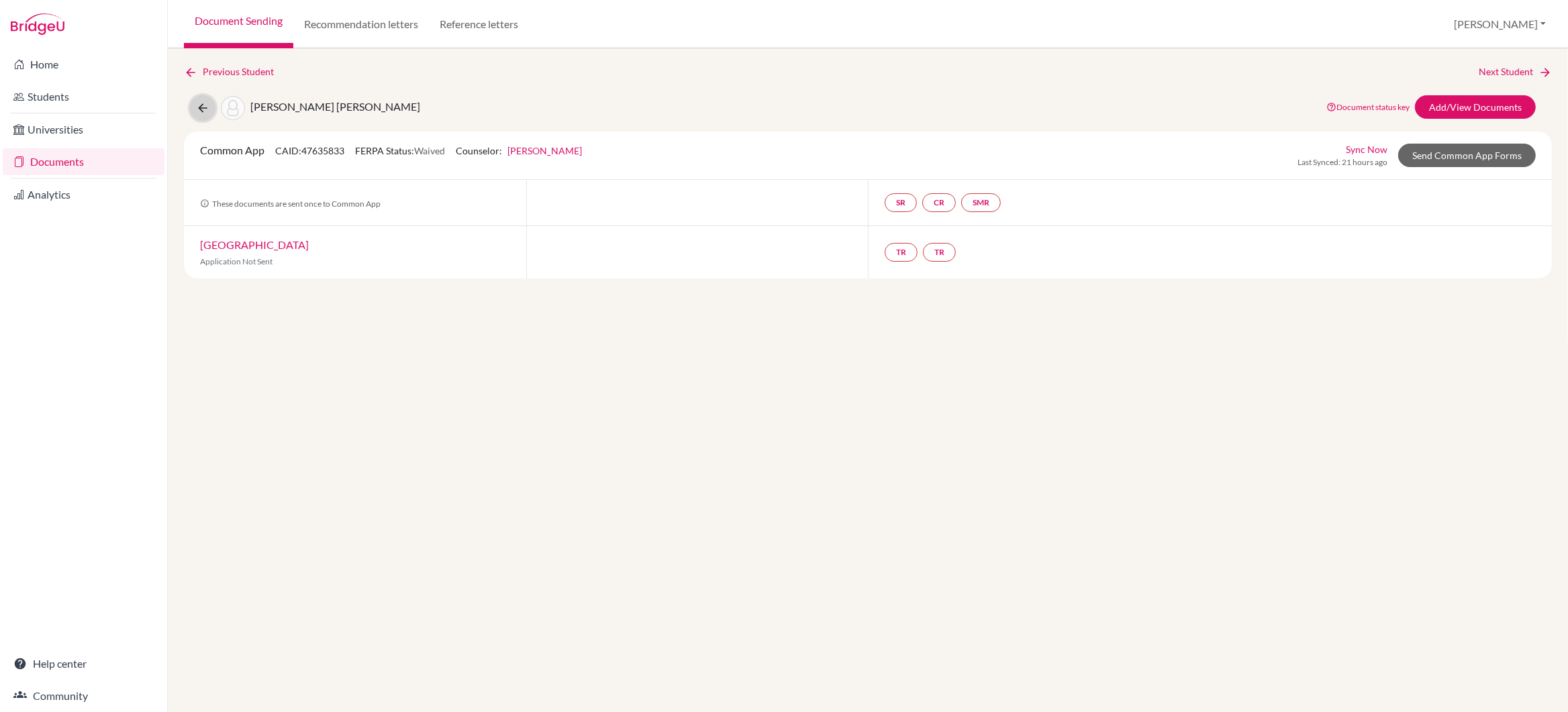
click at [202, 105] on icon at bounding box center [202, 108] width 14 height 14
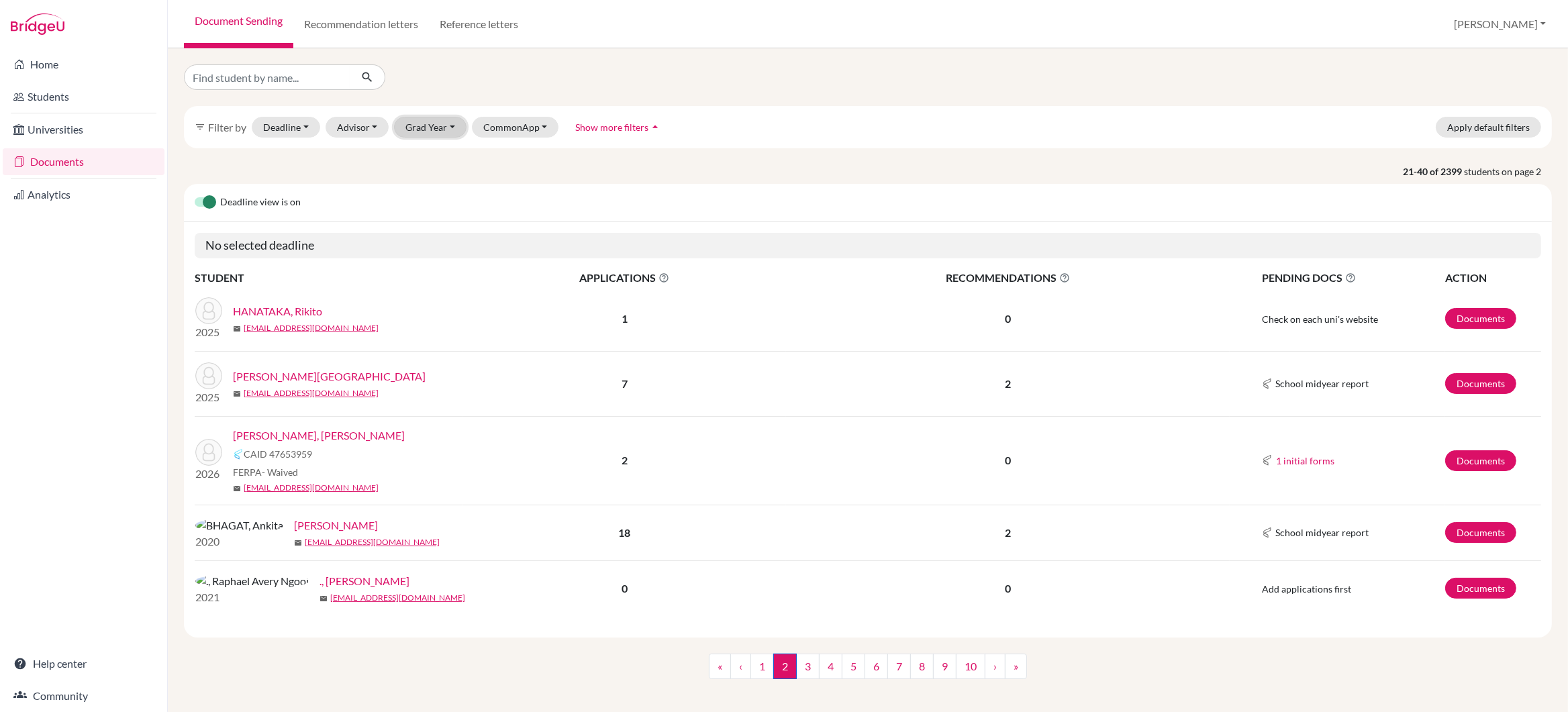
click at [444, 131] on button "Grad Year" at bounding box center [430, 127] width 73 height 21
click at [424, 219] on span "2026" at bounding box center [423, 220] width 24 height 16
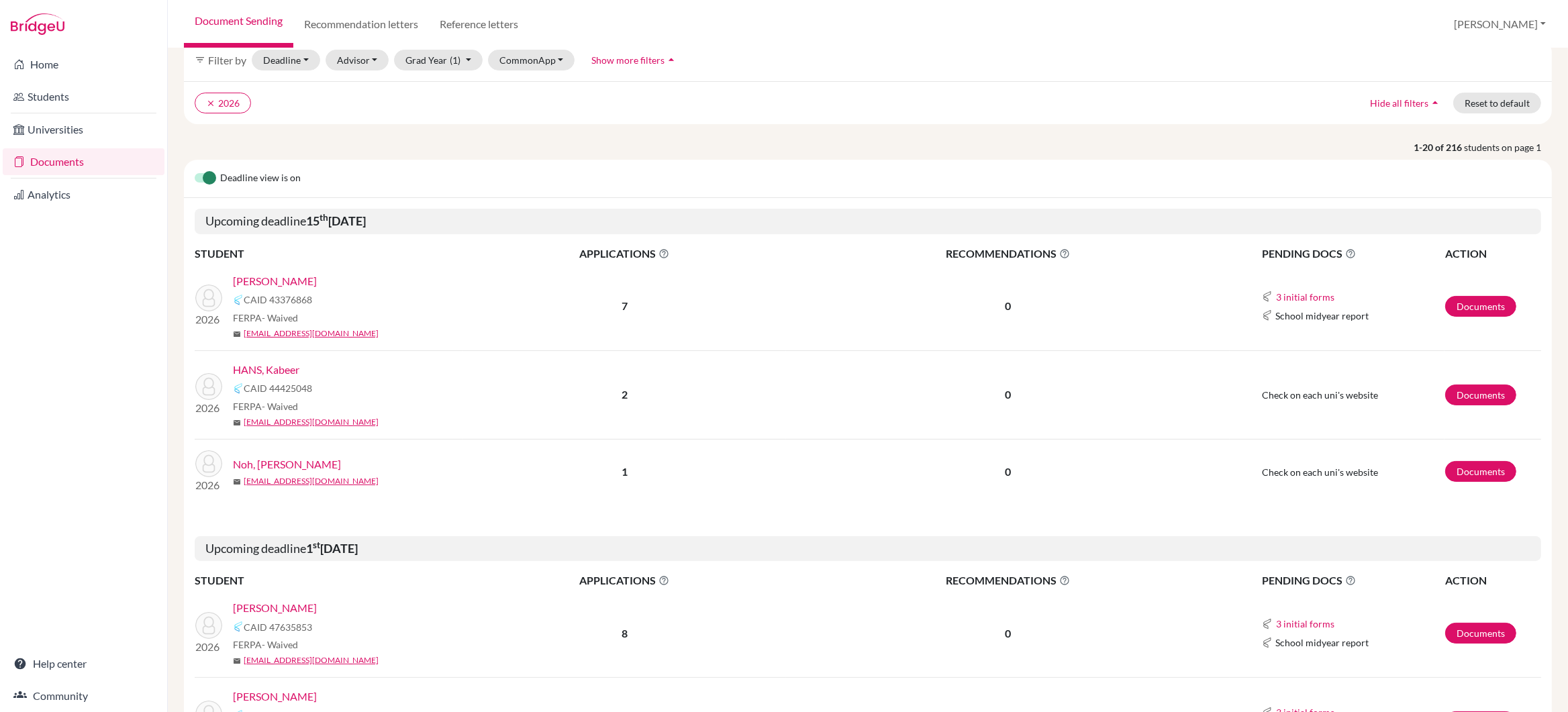
scroll to position [138, 0]
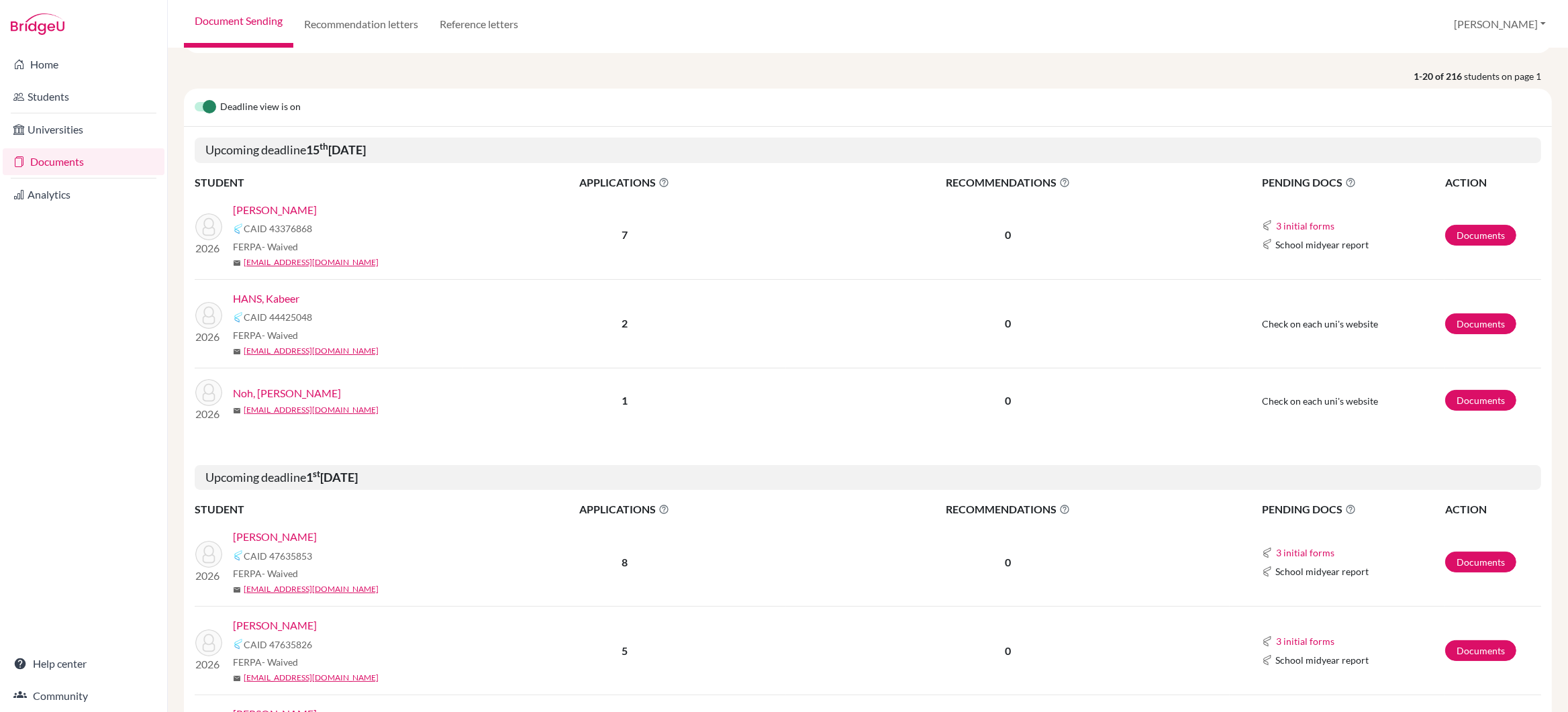
click at [308, 396] on link "Noh, Hyeonggyun" at bounding box center [287, 394] width 108 height 16
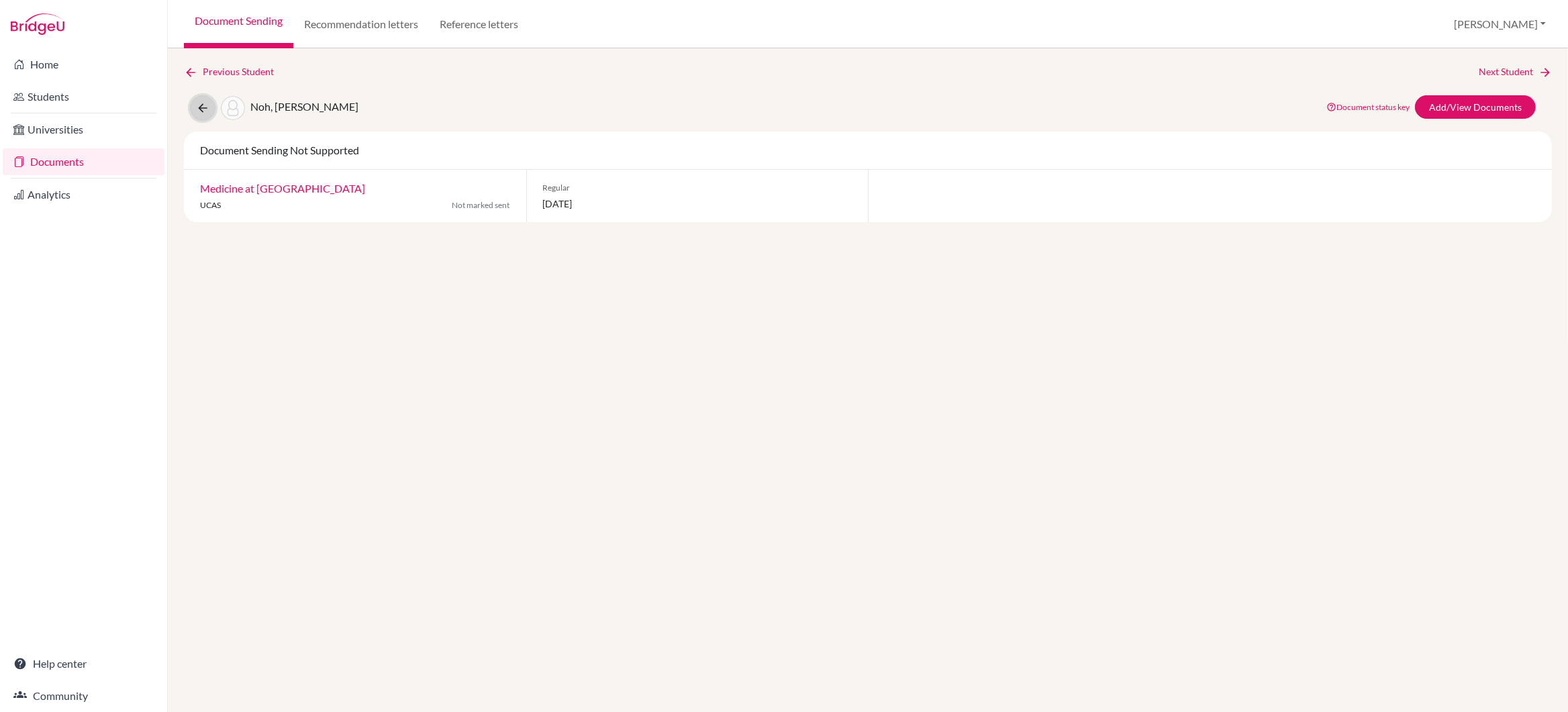
click at [201, 104] on icon at bounding box center [202, 108] width 14 height 14
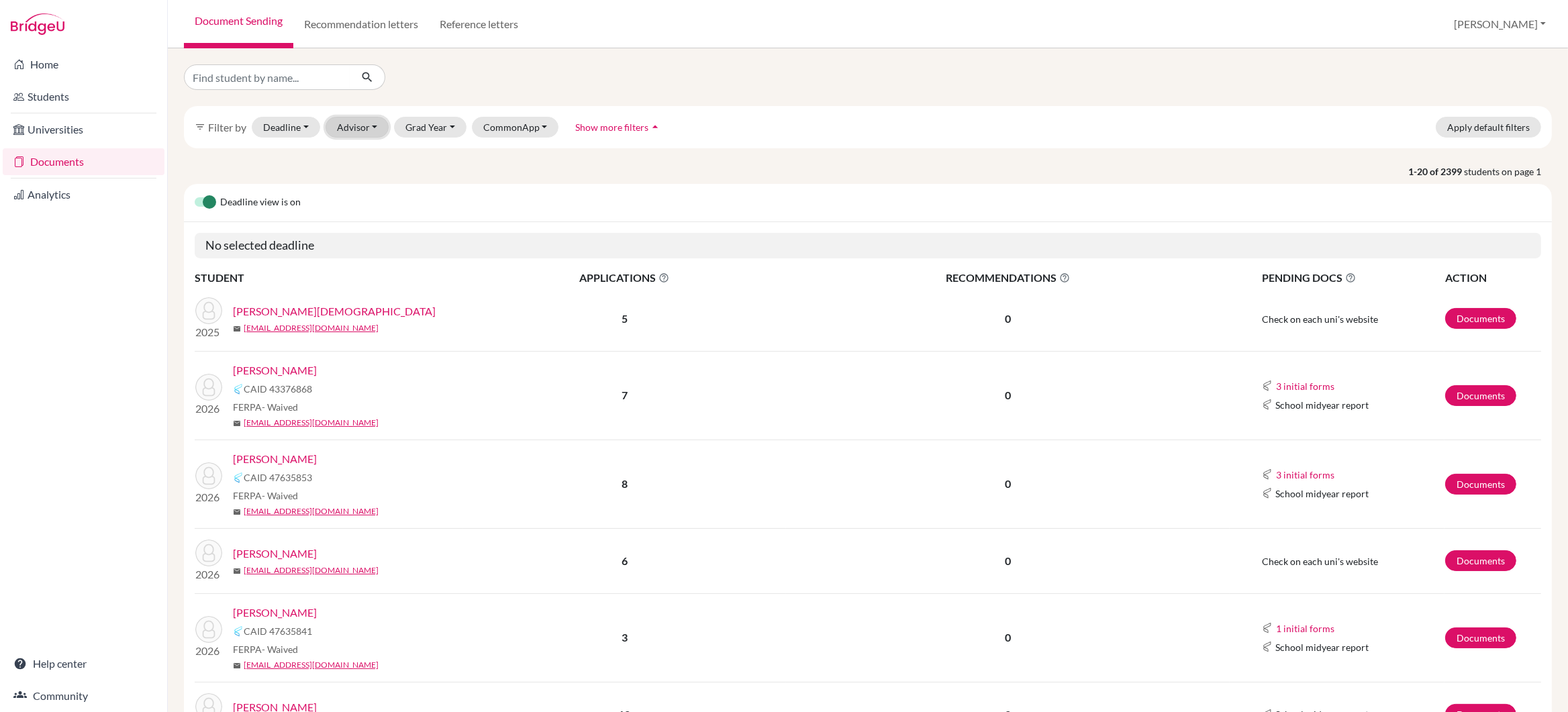
click at [375, 130] on button "Advisor" at bounding box center [358, 127] width 64 height 21
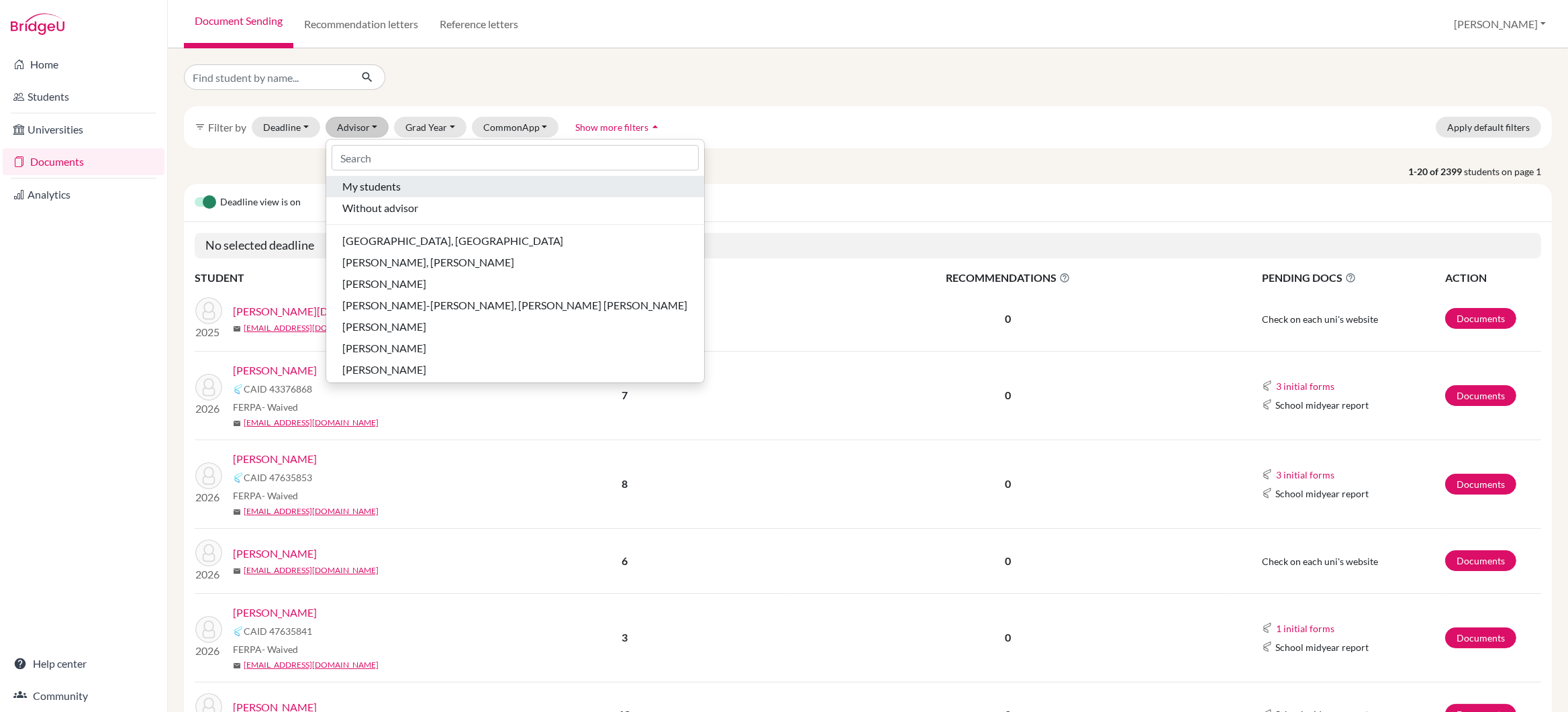
click at [367, 190] on span "My students" at bounding box center [371, 187] width 58 height 16
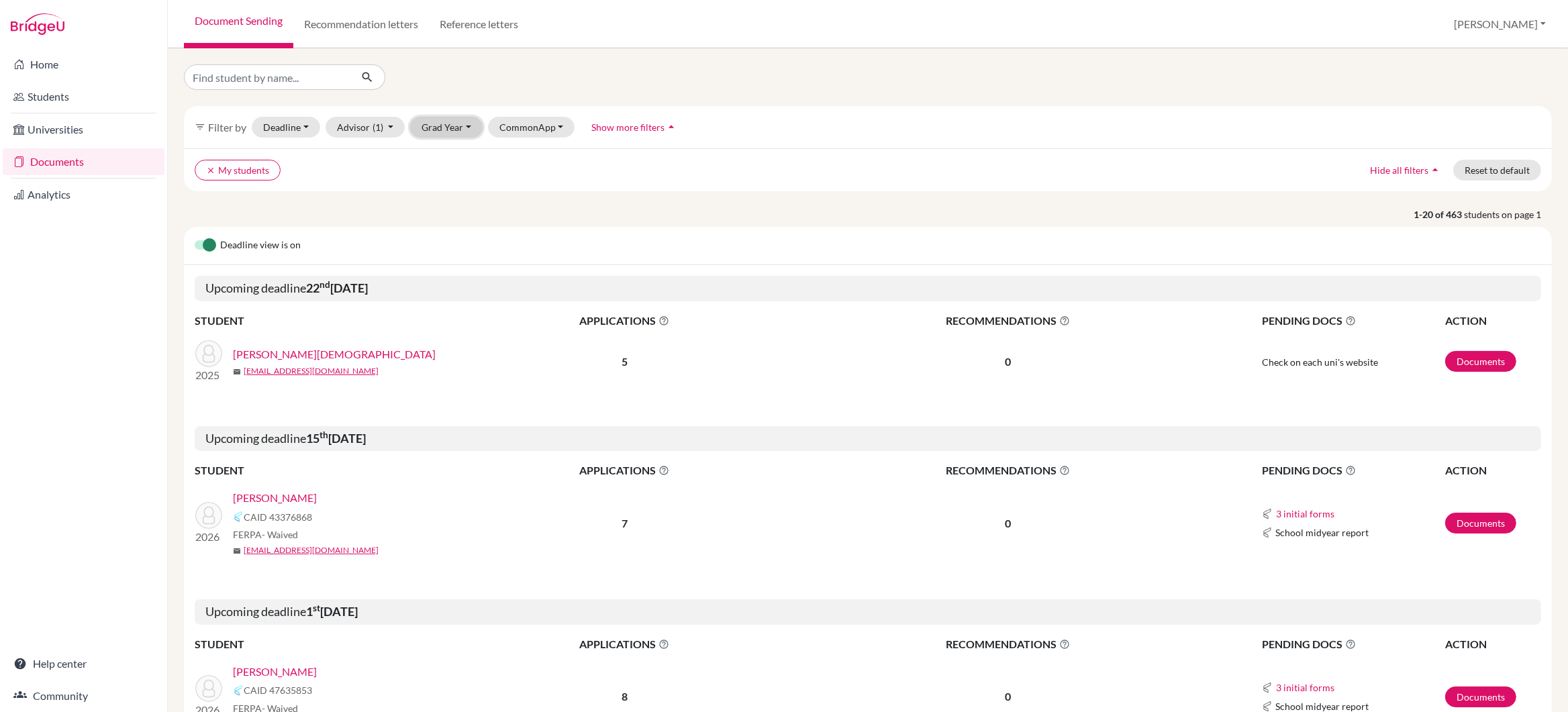
click at [450, 131] on button "Grad Year" at bounding box center [446, 127] width 73 height 21
click at [446, 218] on span "2026" at bounding box center [439, 220] width 24 height 16
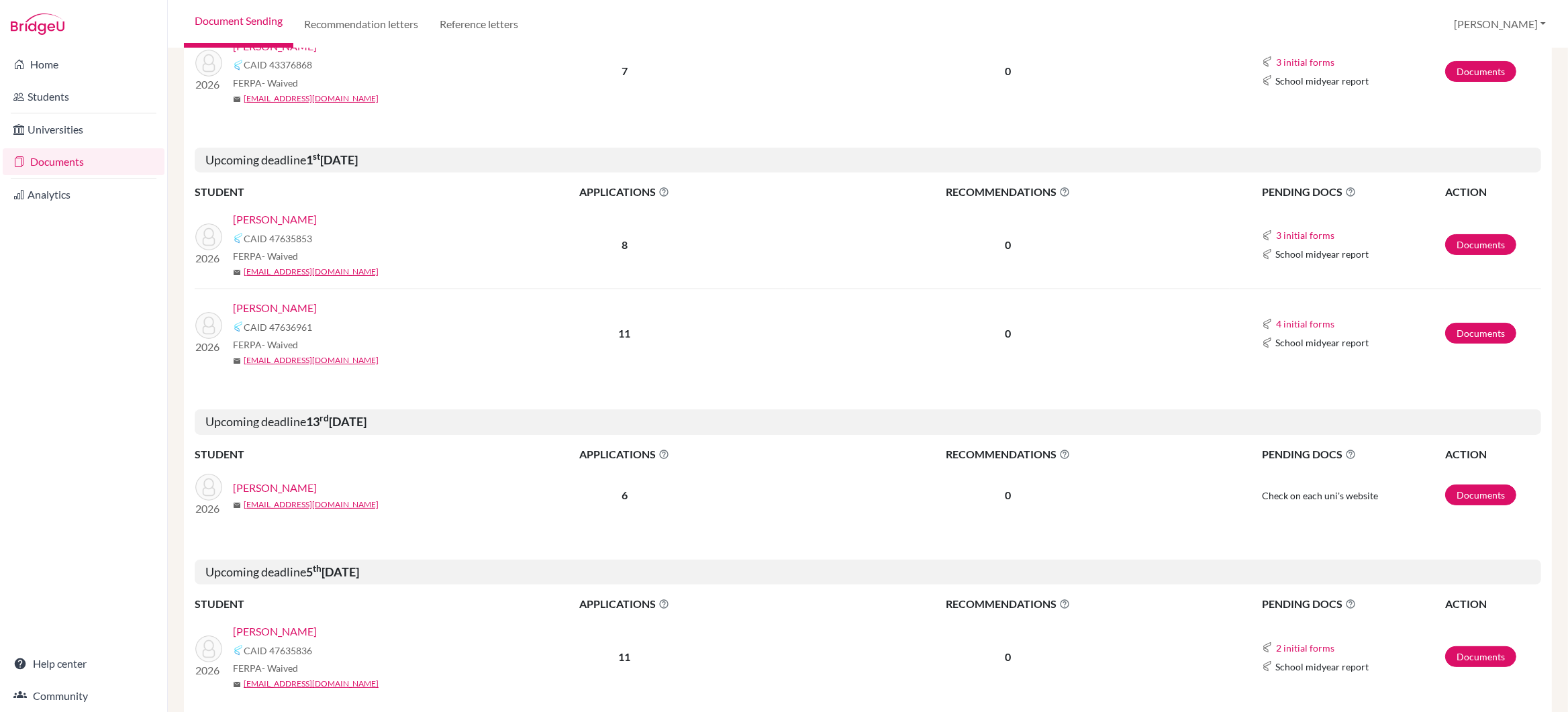
scroll to position [334, 0]
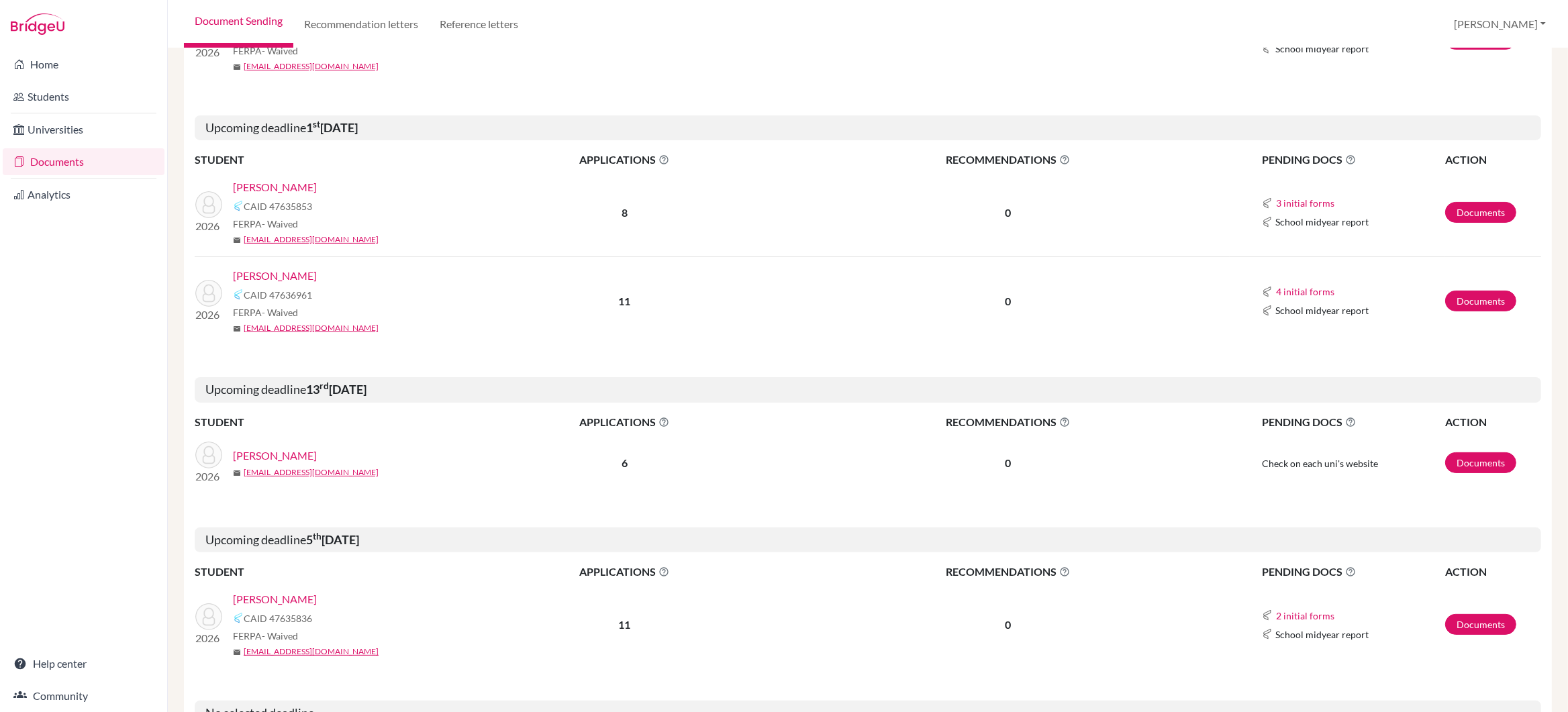
click at [296, 278] on link "[PERSON_NAME]" at bounding box center [275, 276] width 83 height 16
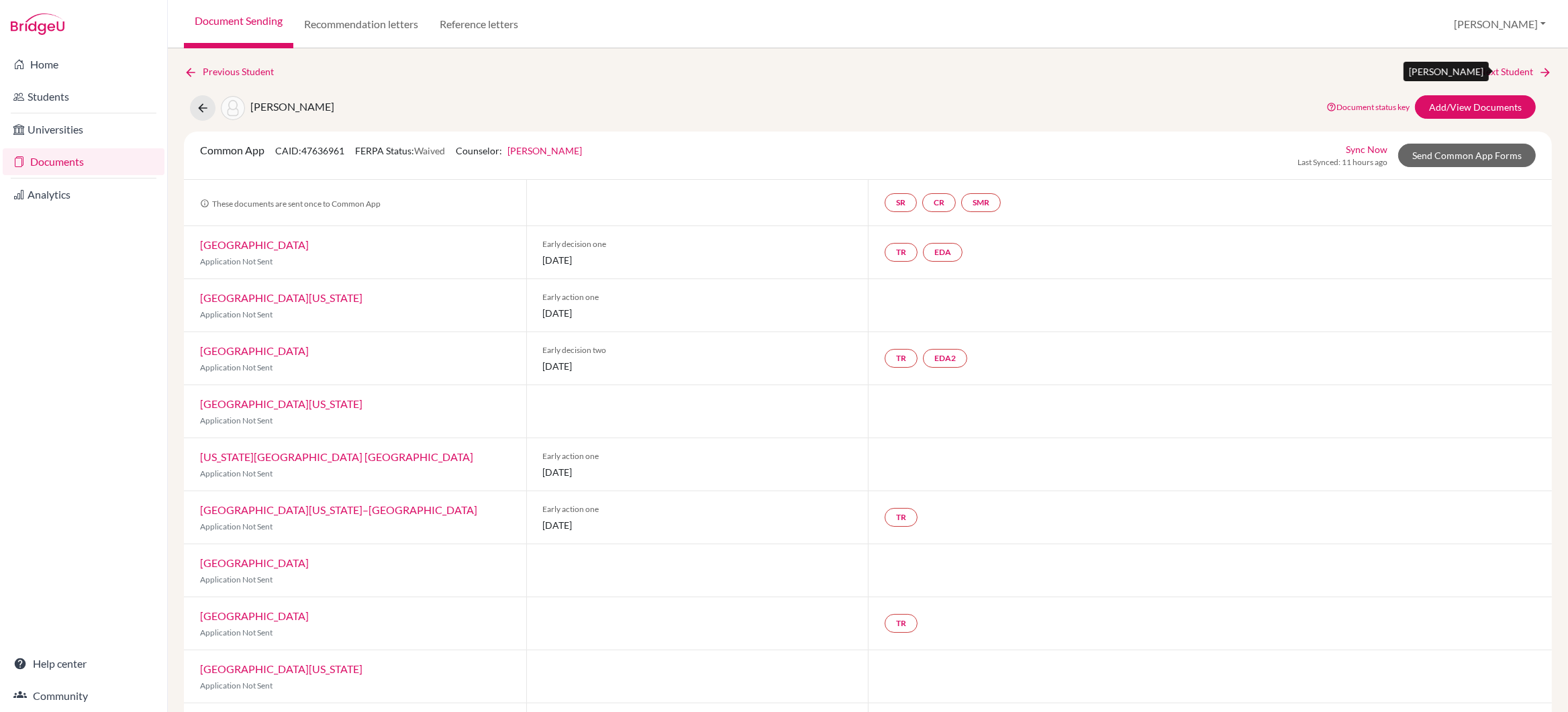
click at [1501, 71] on link "Next Student" at bounding box center [1515, 72] width 74 height 15
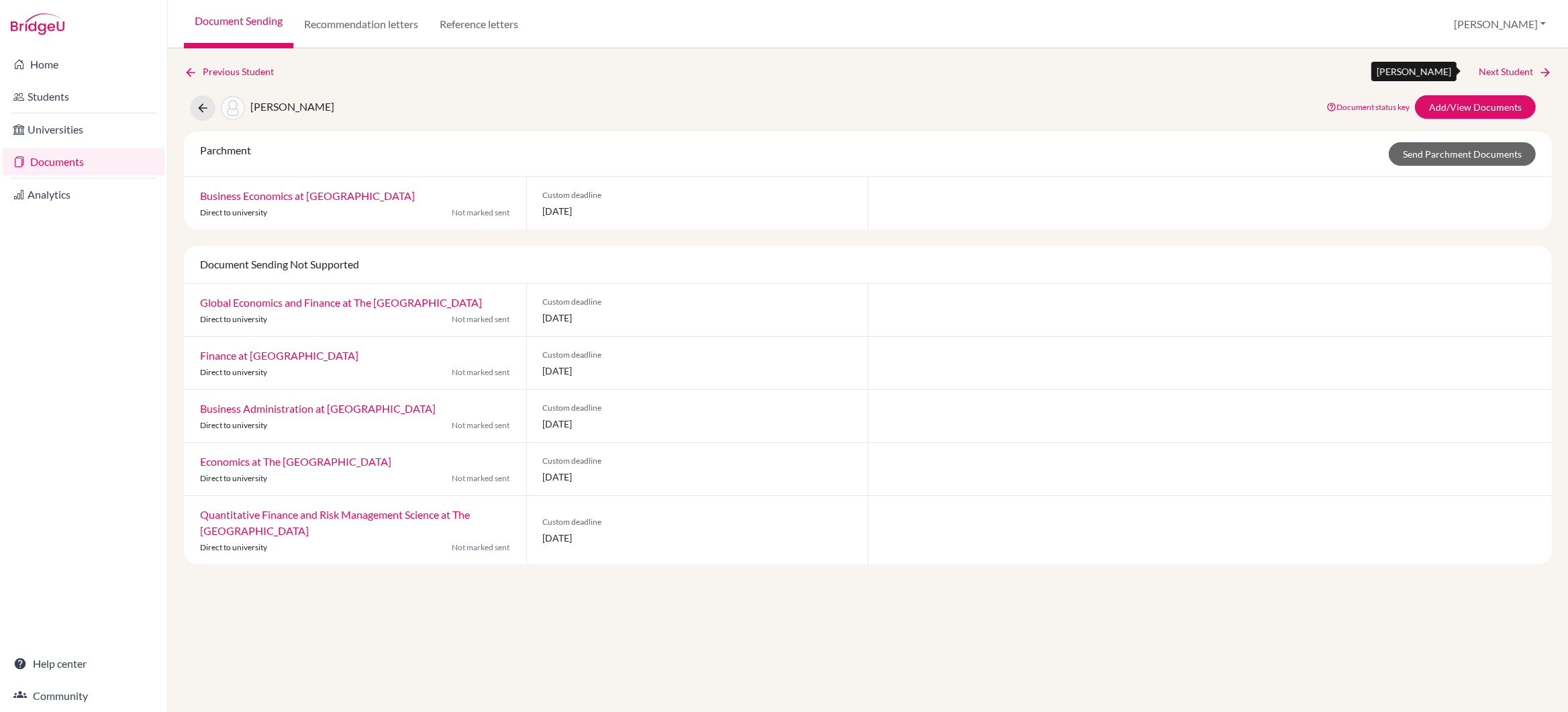
click at [1501, 71] on link "Next Student" at bounding box center [1515, 72] width 74 height 15
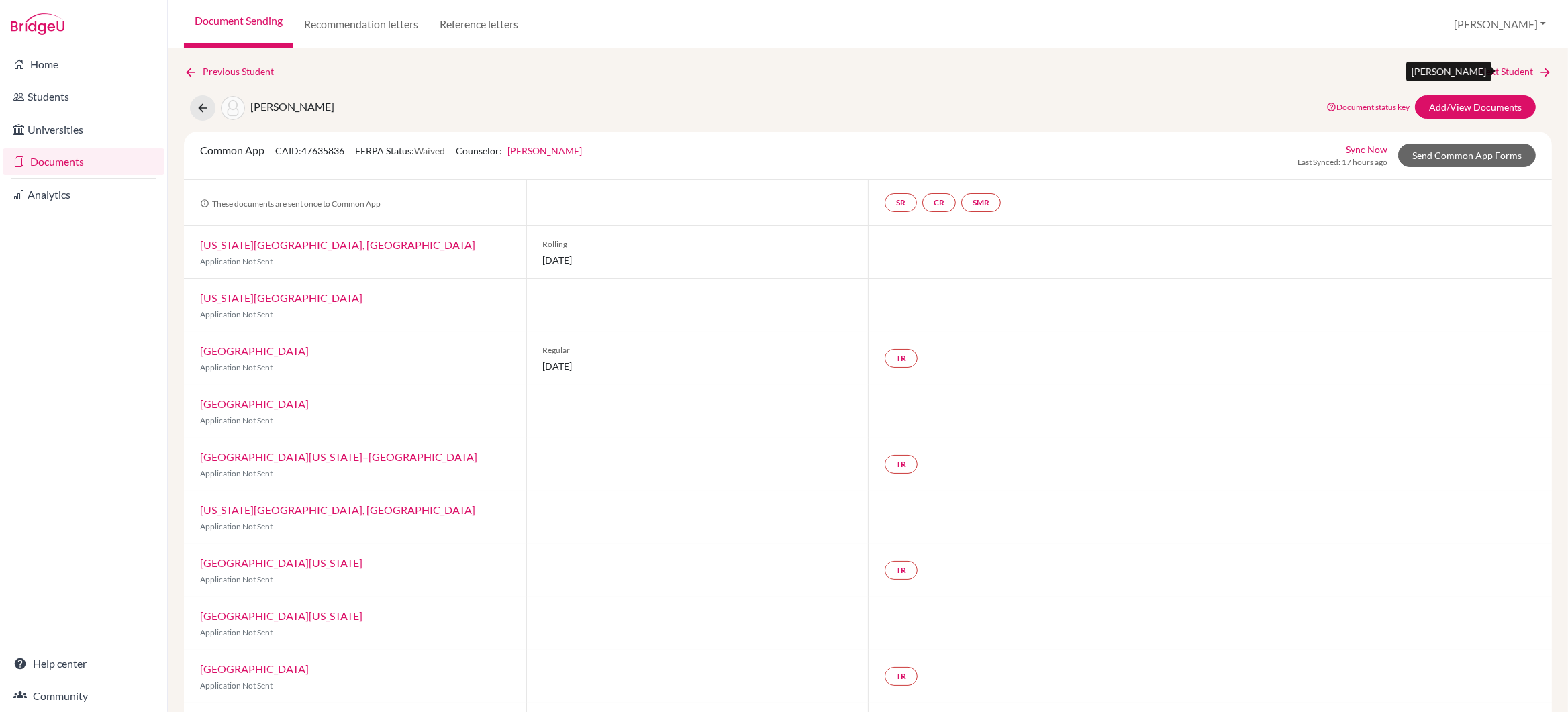
click at [1506, 72] on link "Next Student" at bounding box center [1515, 72] width 74 height 15
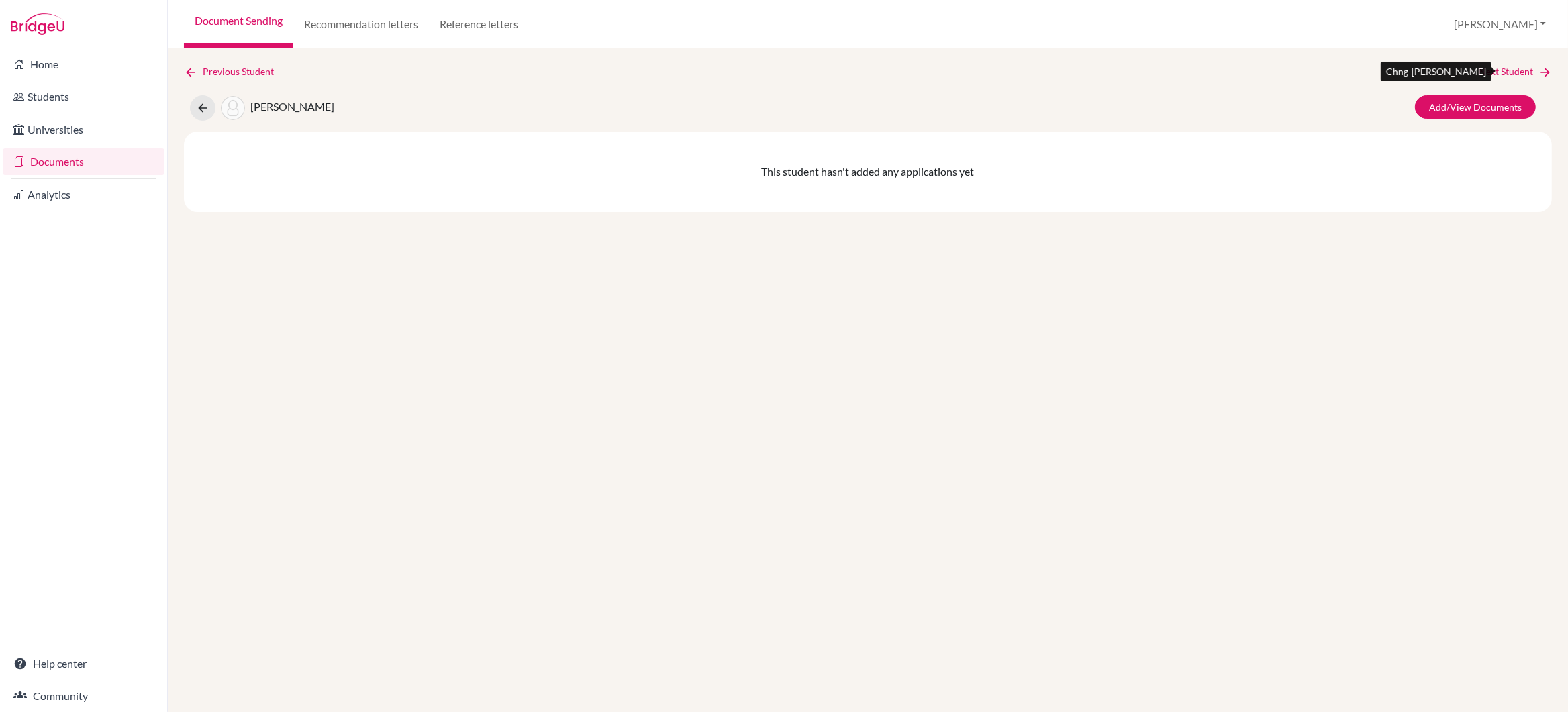
click at [1506, 72] on link "Next Student" at bounding box center [1515, 72] width 74 height 15
click at [203, 106] on icon at bounding box center [202, 108] width 14 height 14
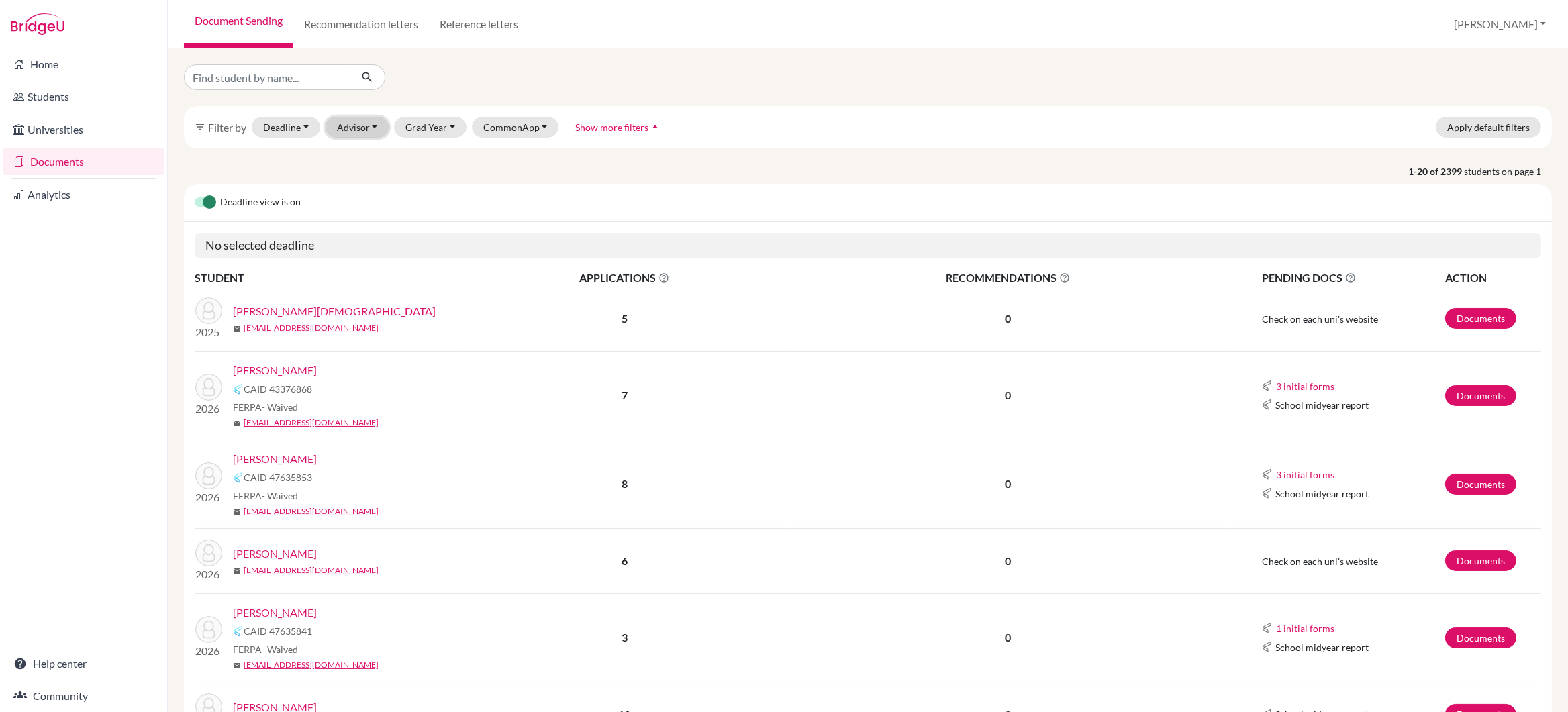
click at [339, 131] on button "Advisor" at bounding box center [358, 127] width 64 height 21
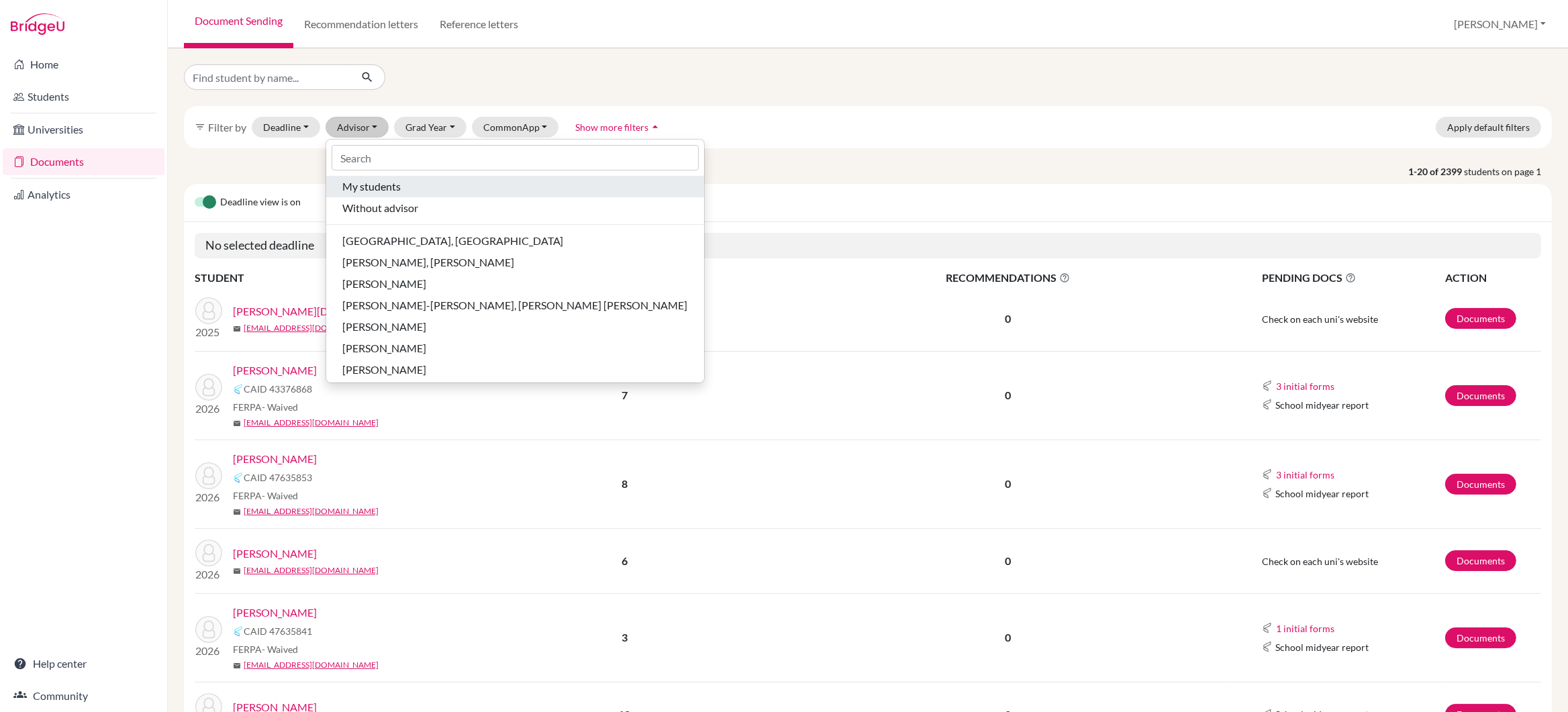
click at [371, 185] on span "My students" at bounding box center [371, 187] width 58 height 16
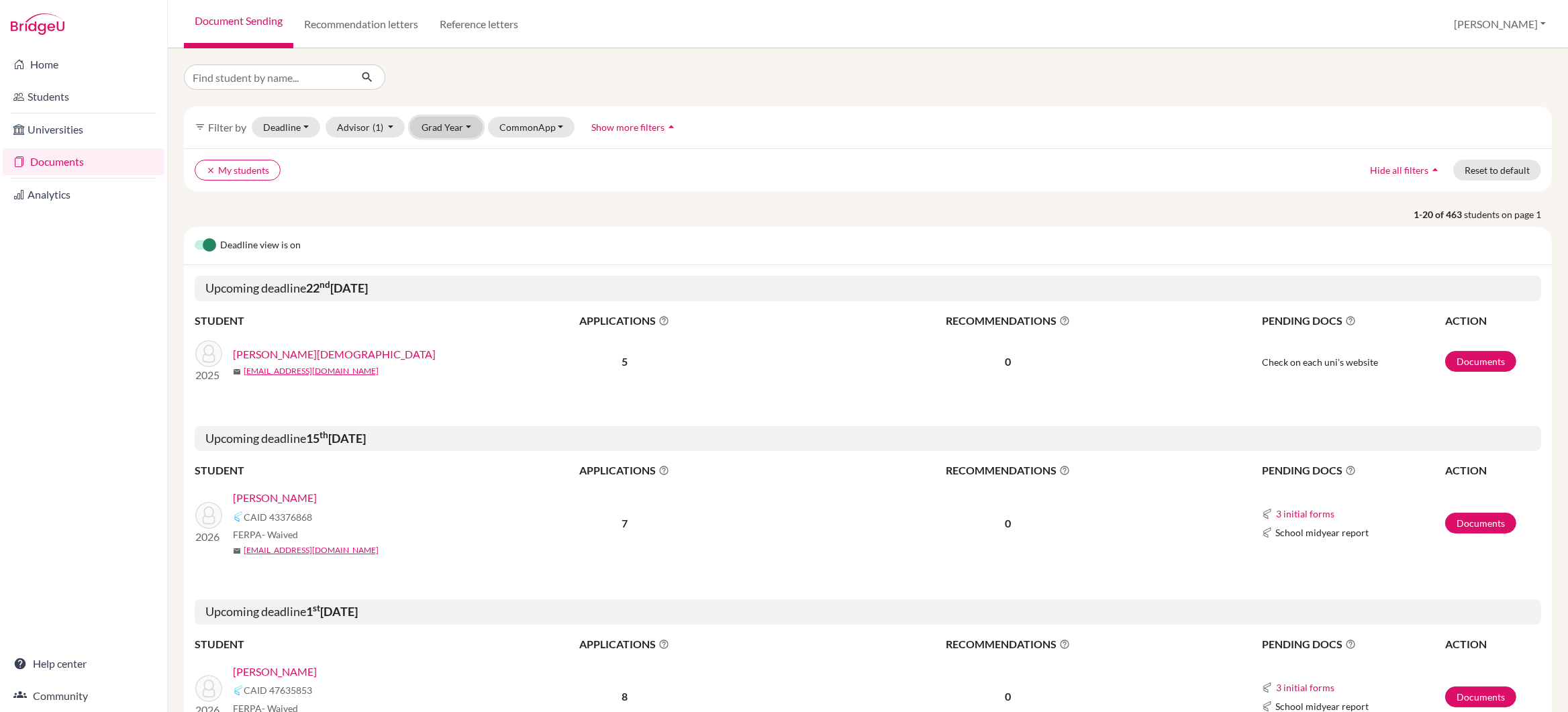
click at [435, 129] on button "Grad Year" at bounding box center [446, 127] width 73 height 21
click at [444, 220] on span "2026" at bounding box center [439, 220] width 24 height 16
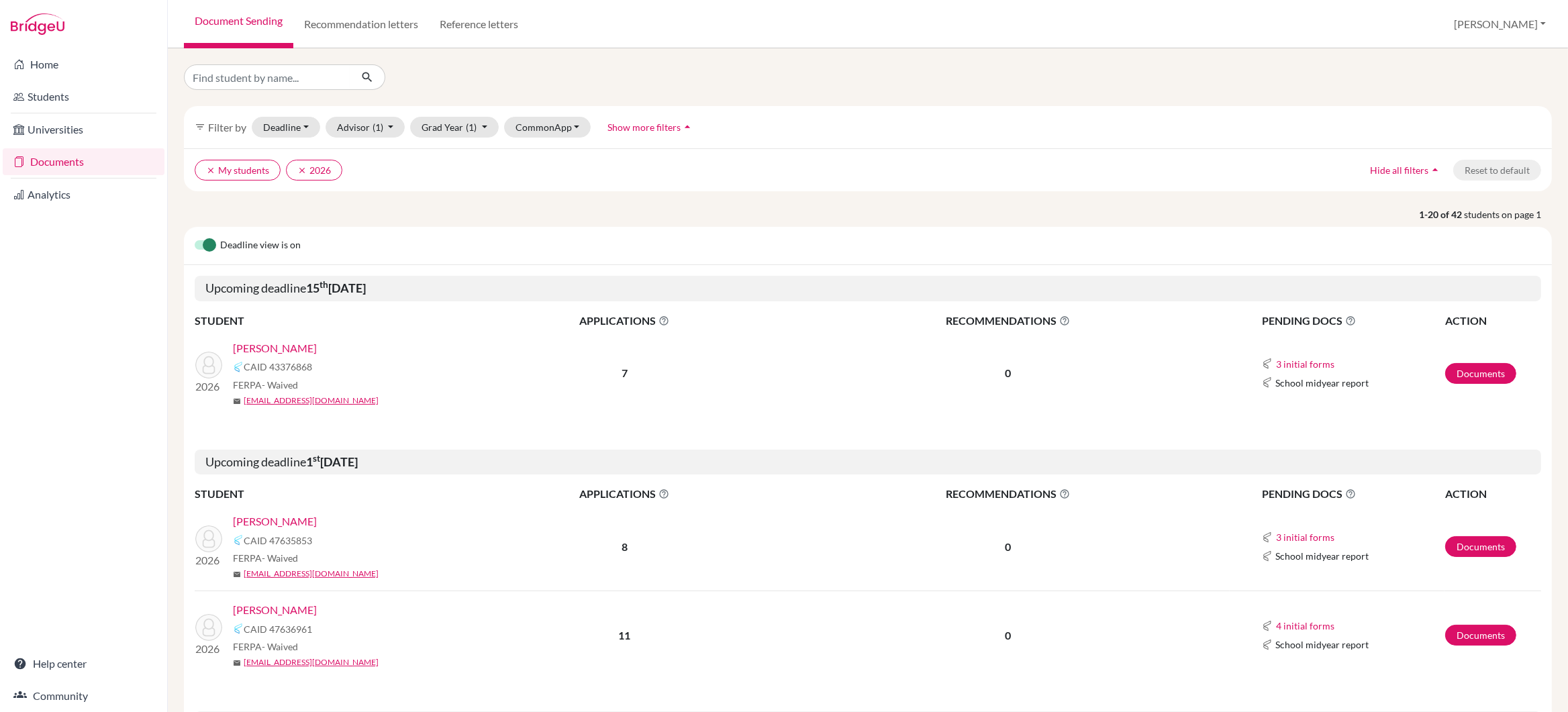
click at [279, 347] on link "[PERSON_NAME]" at bounding box center [275, 348] width 83 height 16
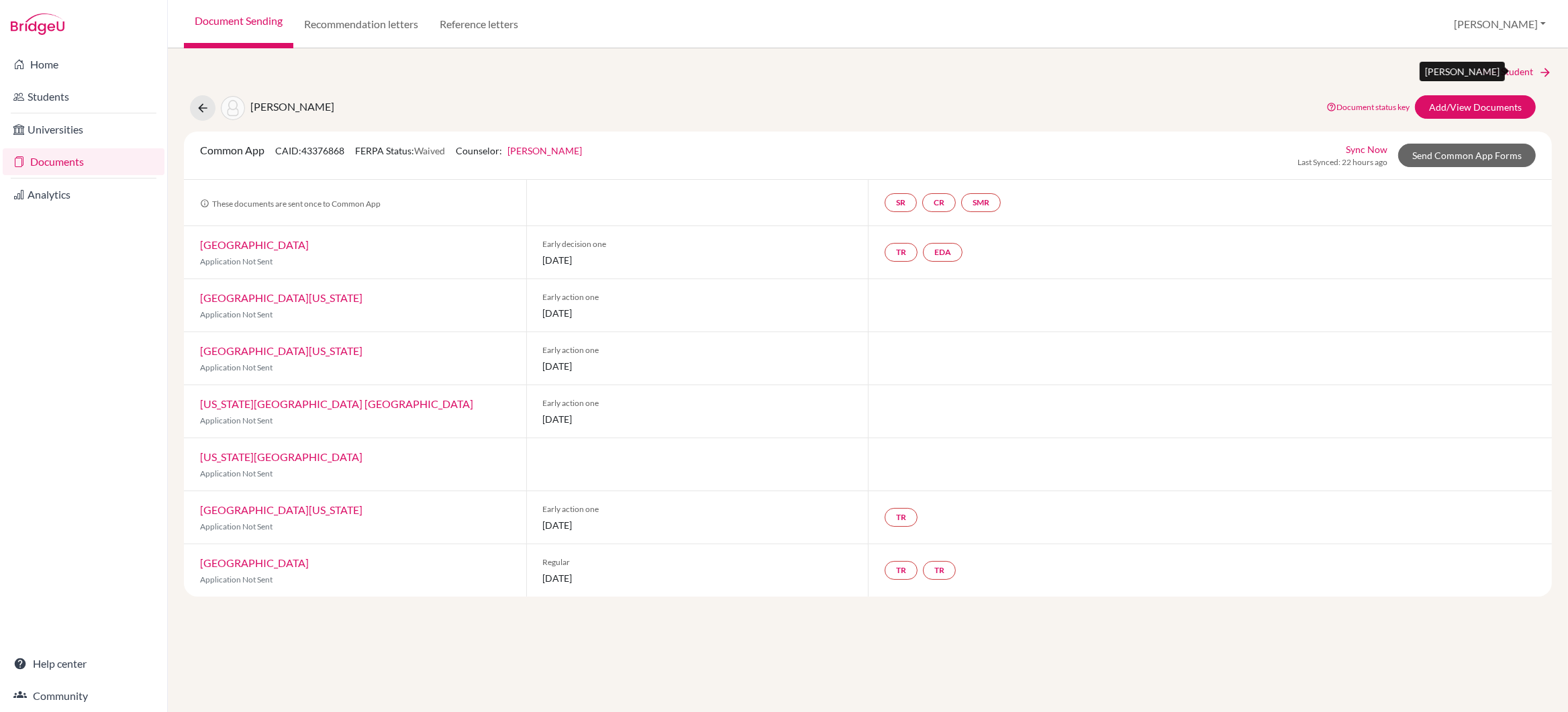
click at [1501, 71] on link "Next Student" at bounding box center [1515, 72] width 74 height 15
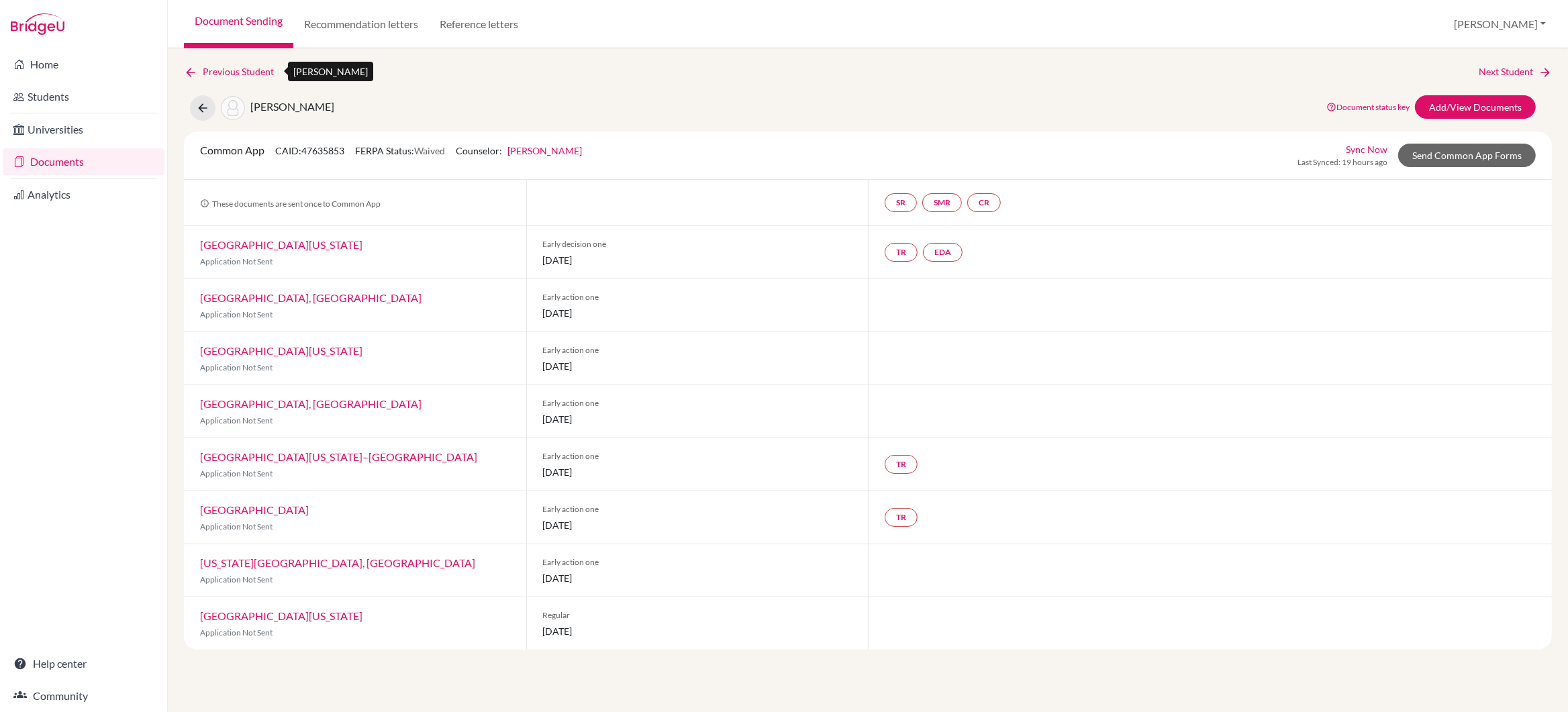
click at [242, 71] on link "Previous Student" at bounding box center [234, 72] width 101 height 15
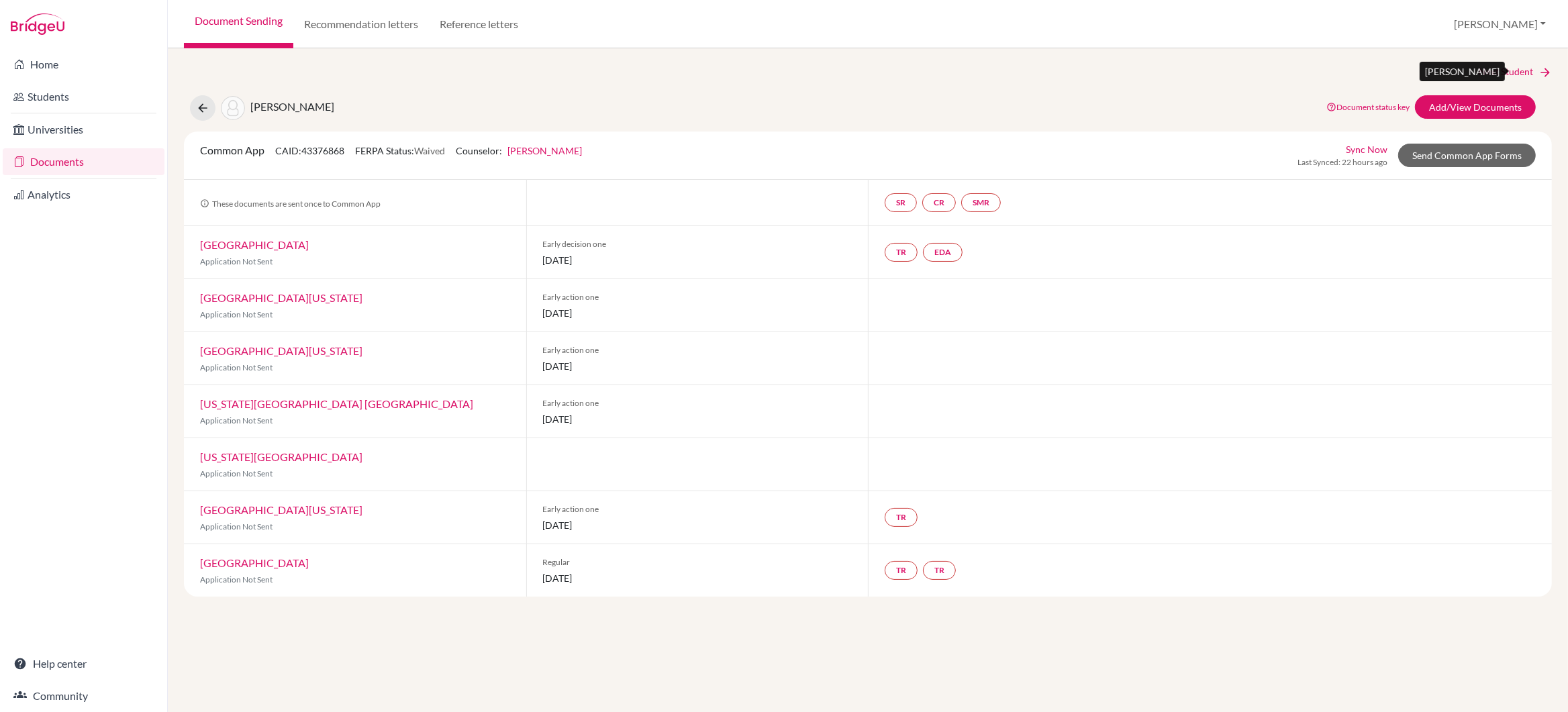
click at [1497, 70] on link "Next Student" at bounding box center [1515, 72] width 74 height 15
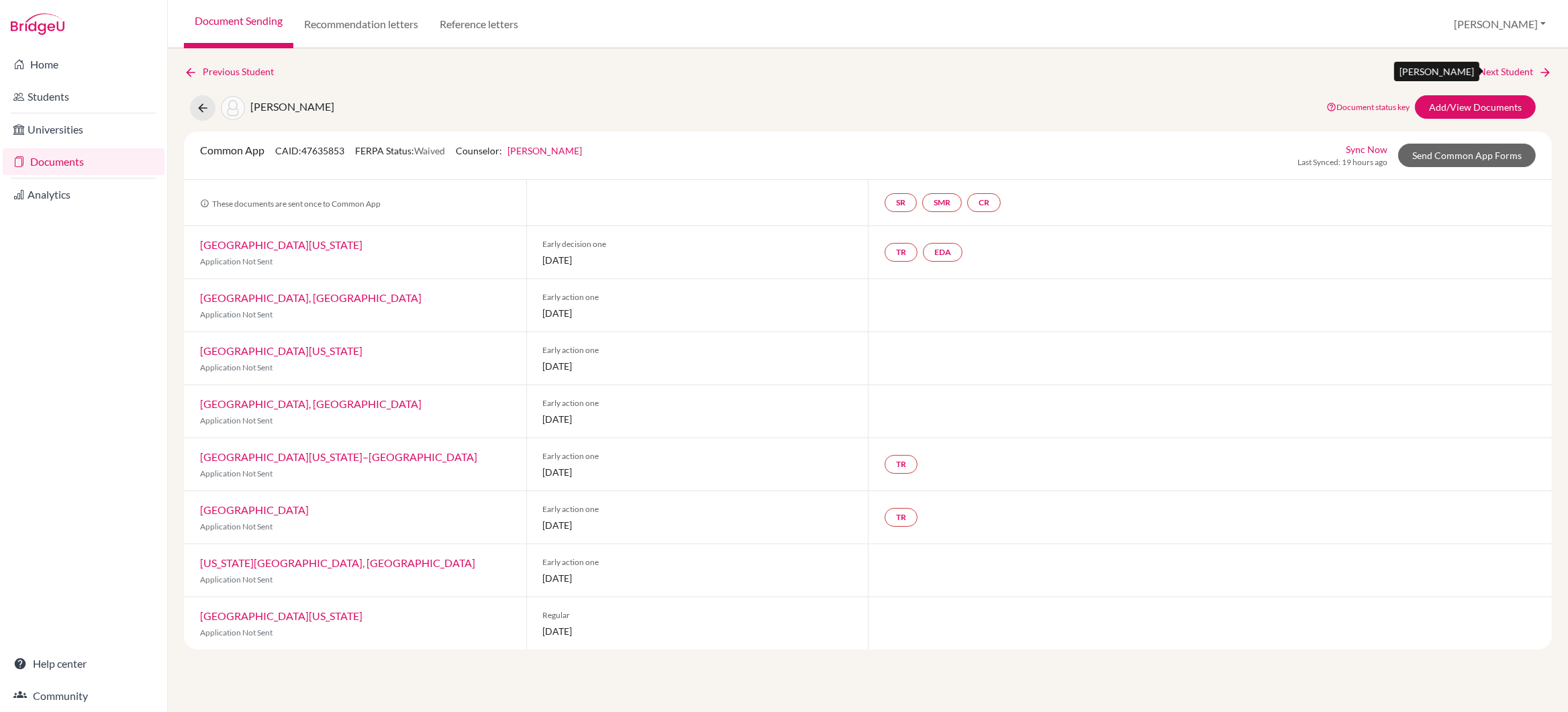
click at [1497, 70] on link "Next Student" at bounding box center [1515, 72] width 74 height 15
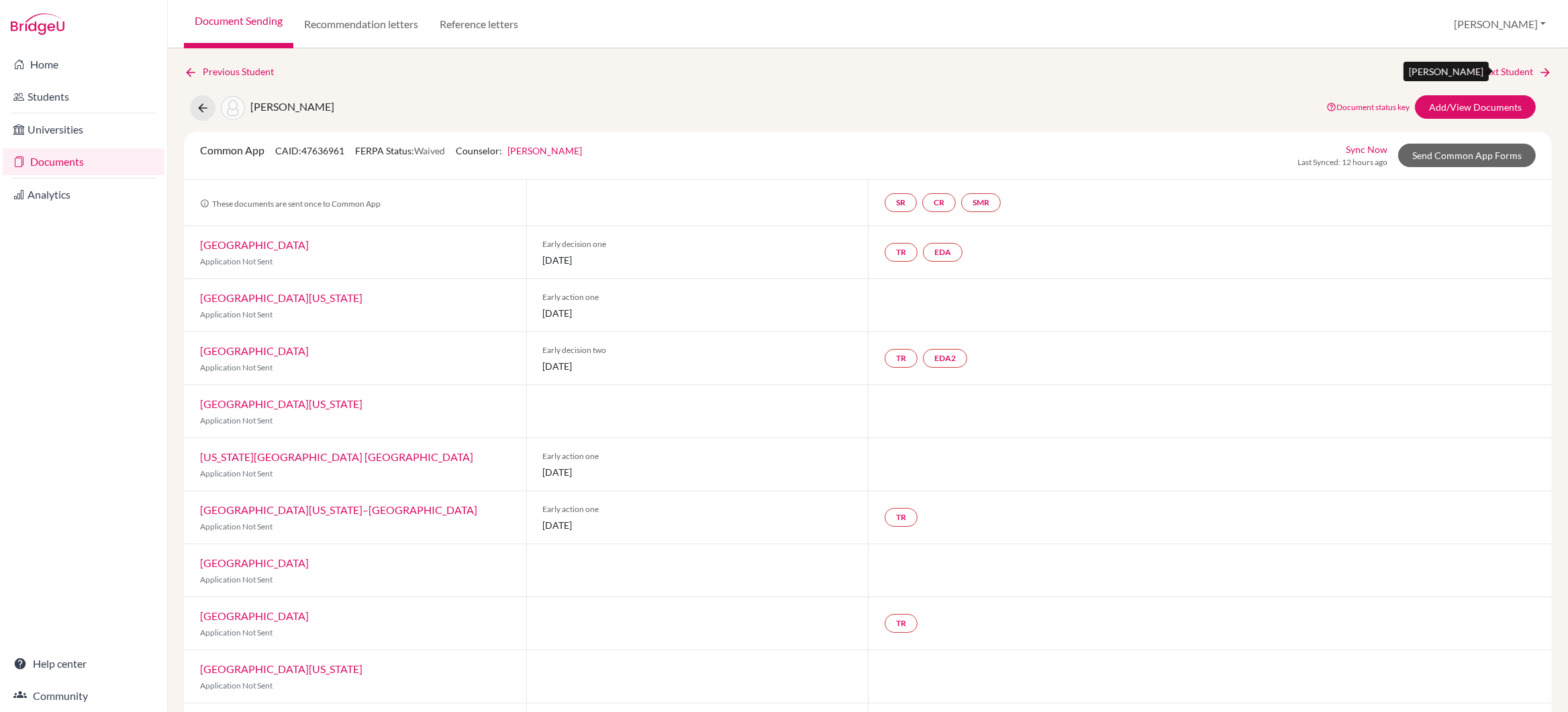
click at [1494, 70] on link "Next Student" at bounding box center [1515, 72] width 74 height 15
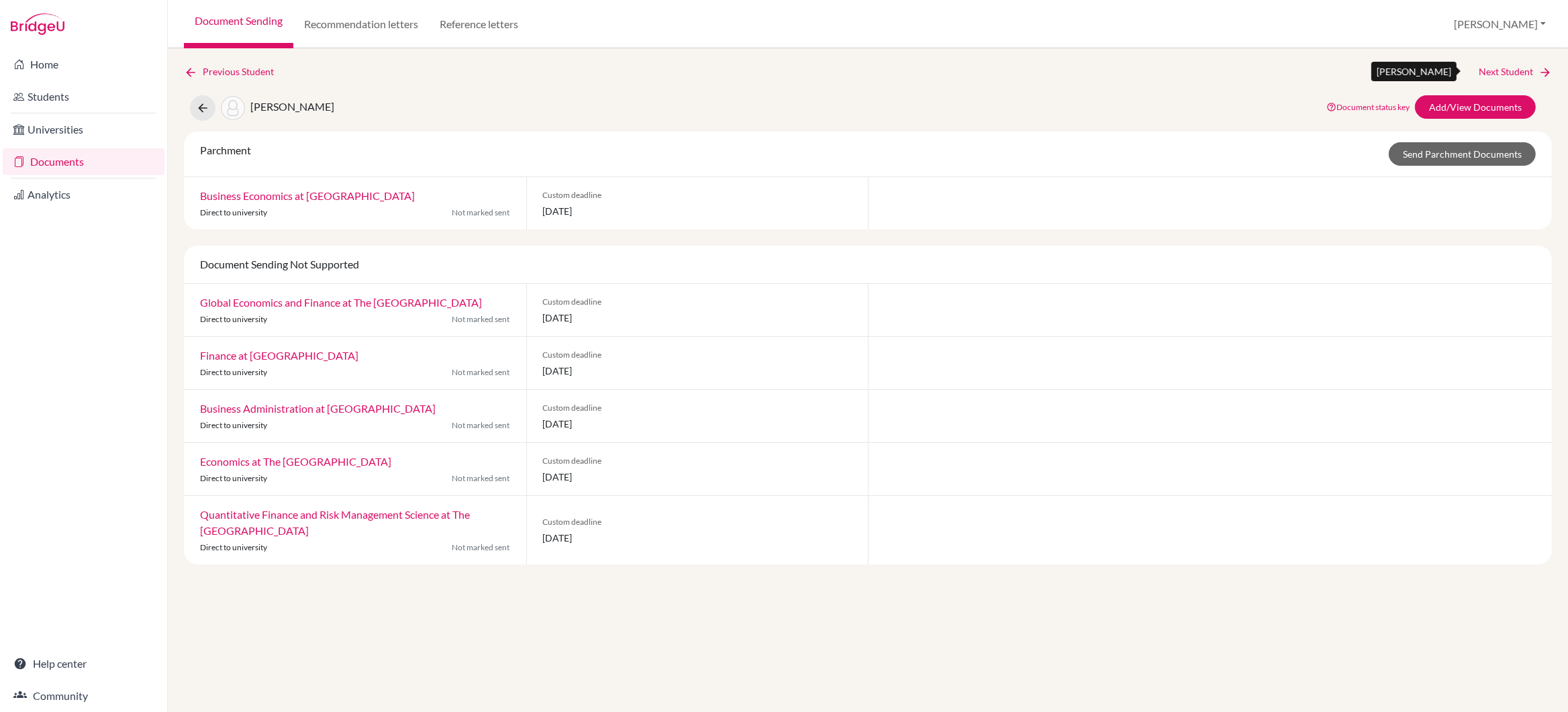
click at [1500, 69] on link "Next Student" at bounding box center [1515, 72] width 74 height 15
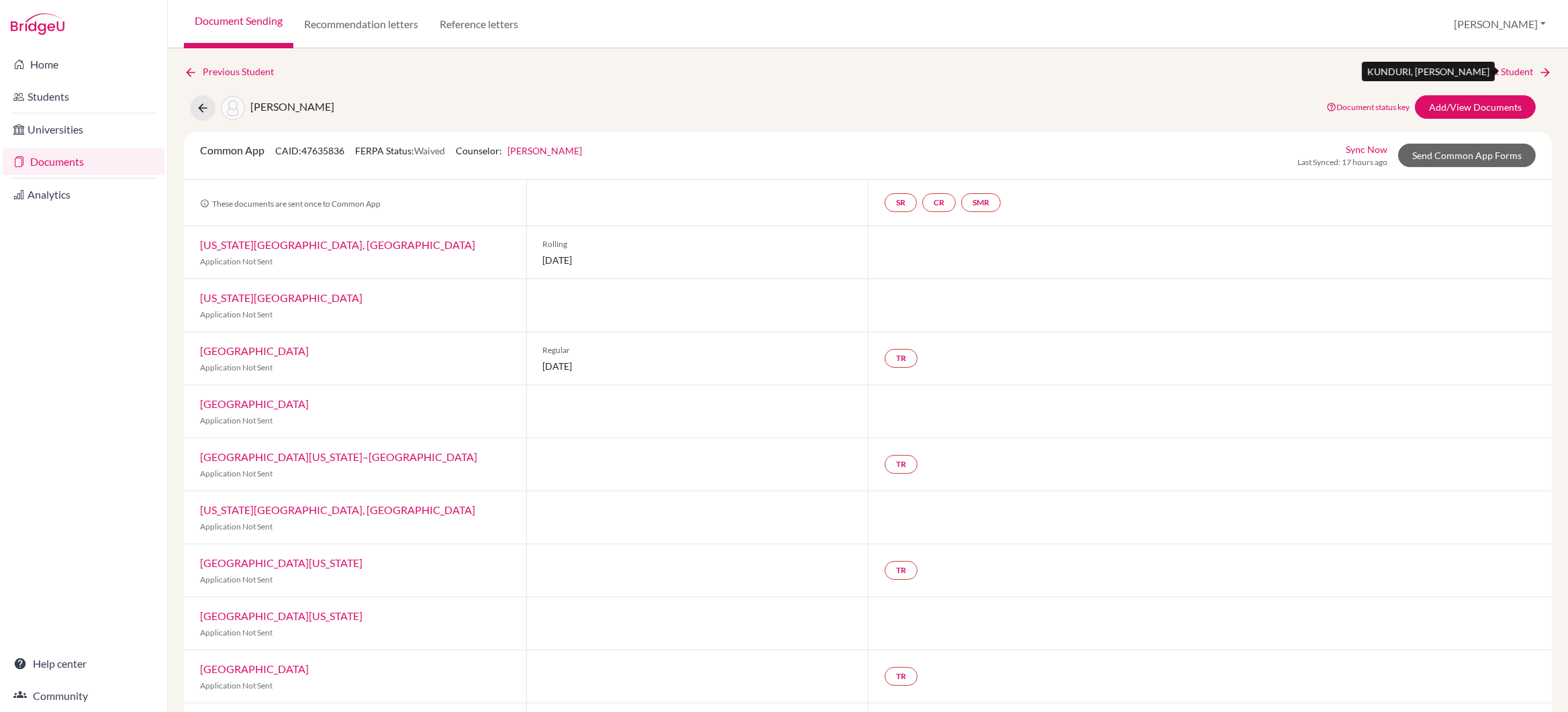
click at [1493, 72] on link "Next Student" at bounding box center [1515, 72] width 74 height 15
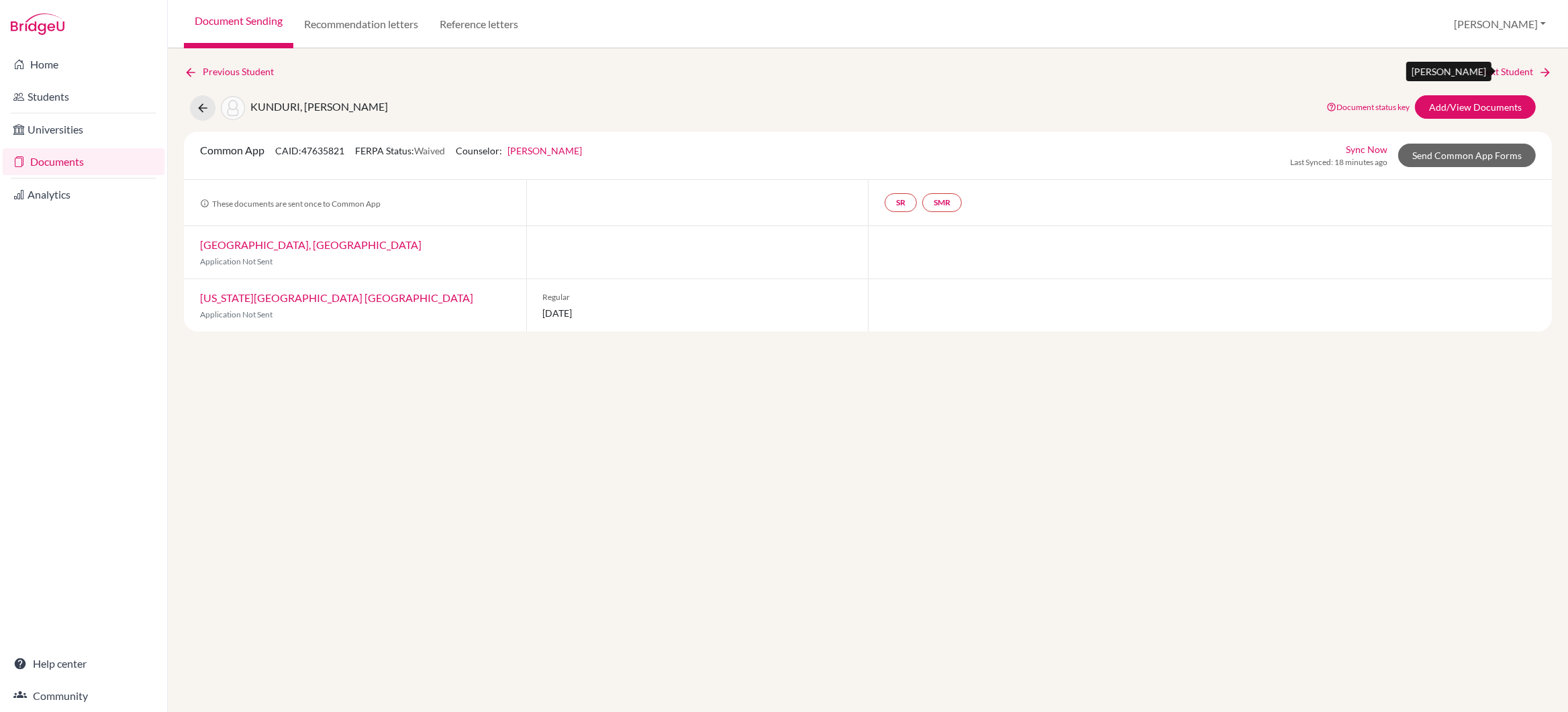
click at [1493, 72] on link "Next Student" at bounding box center [1515, 72] width 74 height 15
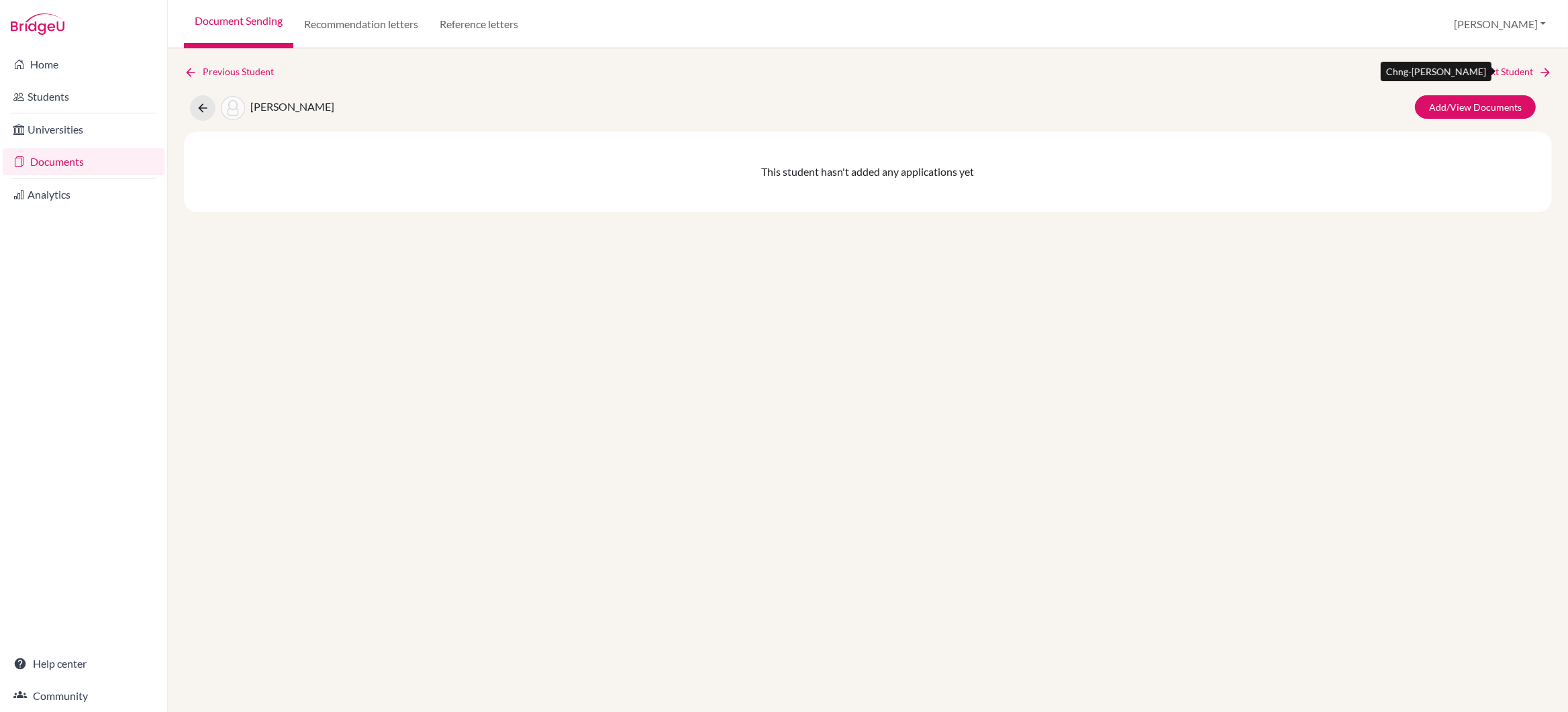
click at [1493, 72] on link "Next Student" at bounding box center [1515, 72] width 74 height 15
click at [1492, 72] on link "Next Student" at bounding box center [1515, 72] width 74 height 15
